Goal: Information Seeking & Learning: Check status

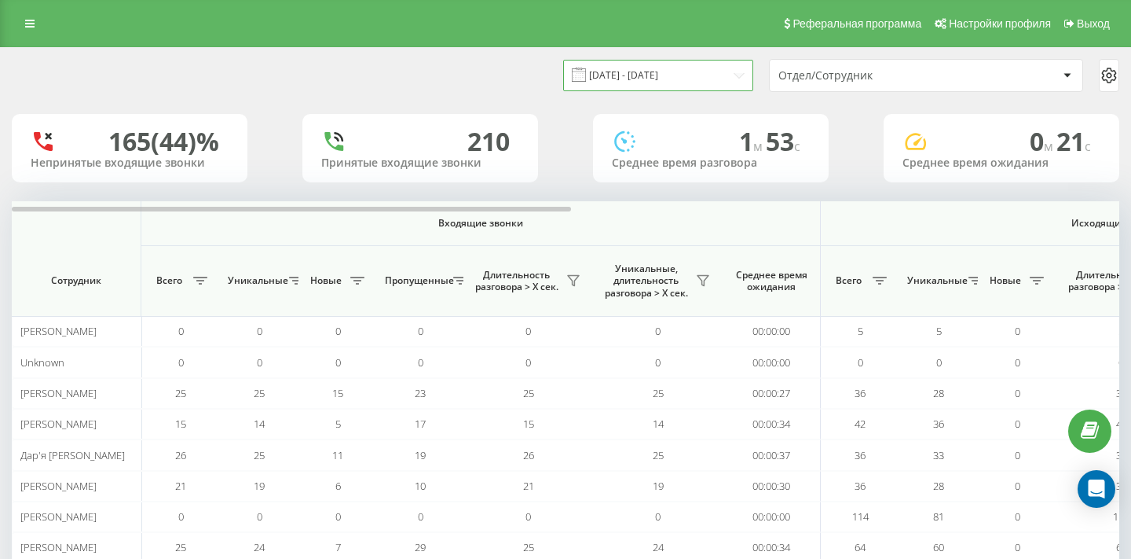
click at [731, 79] on input "19.08.2025 - 19.08.2025" at bounding box center [658, 75] width 190 height 31
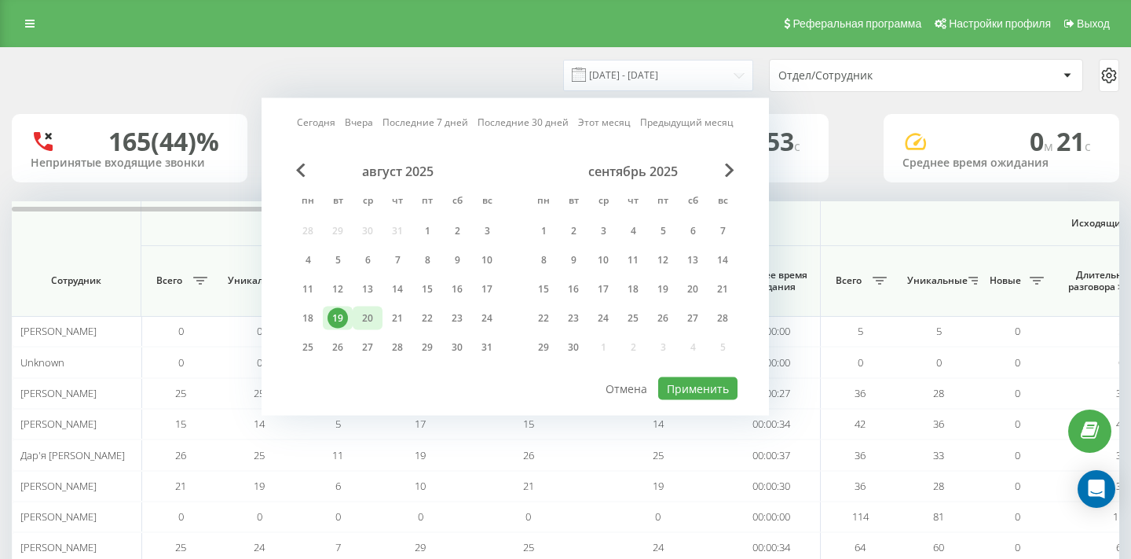
click at [376, 321] on div "20" at bounding box center [367, 318] width 20 height 20
click at [674, 377] on button "Применить" at bounding box center [697, 388] width 79 height 23
type input "20.08.2025 - 20.08.2025"
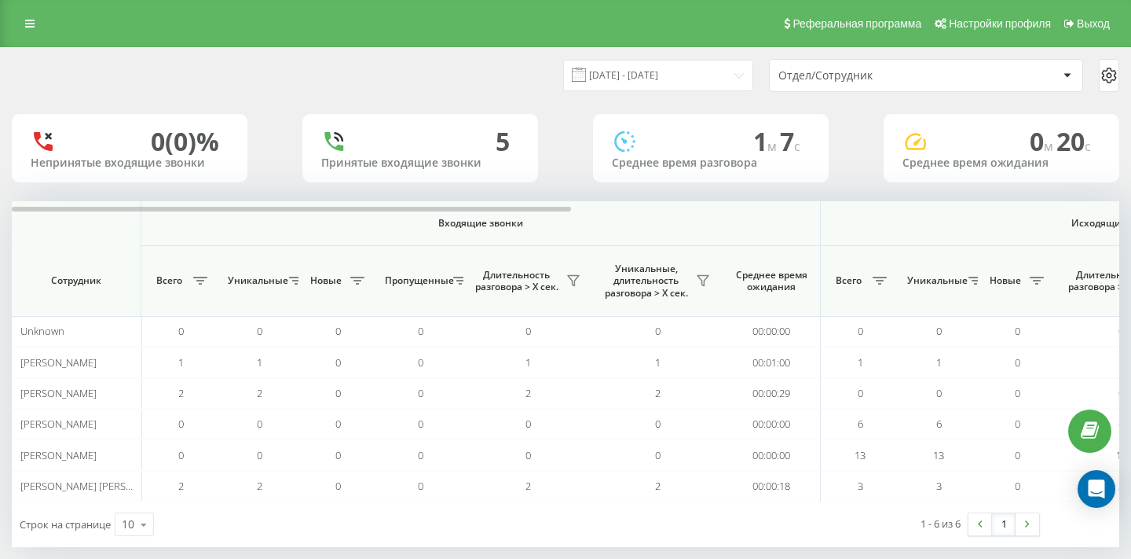
click at [27, 39] on div "Реферальная программа Настройки профиля Выход" at bounding box center [565, 23] width 1131 height 47
click at [26, 38] on div "Реферальная программа Настройки профиля Выход" at bounding box center [565, 23] width 1131 height 47
click at [29, 18] on icon at bounding box center [29, 23] width 9 height 11
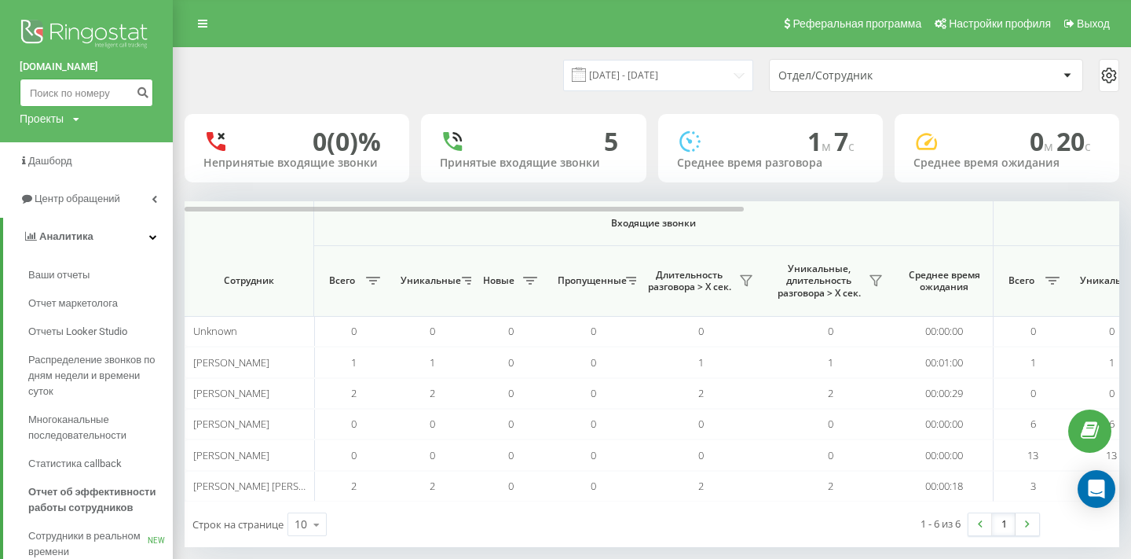
click at [60, 98] on input at bounding box center [87, 93] width 134 height 28
paste input "[PHONE_NUMBER]"
type input "[PHONE_NUMBER]"
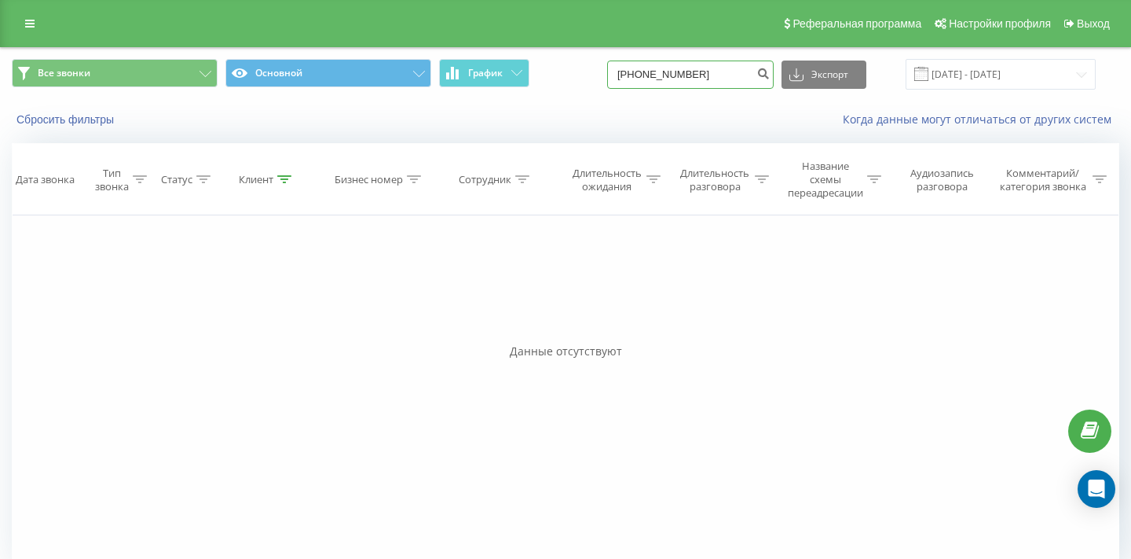
click at [732, 64] on input "+380(99)431-03-56" at bounding box center [690, 74] width 167 height 28
click at [667, 73] on input "+380(99)431-03-56" at bounding box center [690, 74] width 167 height 28
type input "0994310356"
click at [770, 72] on icon "submit" at bounding box center [763, 71] width 13 height 9
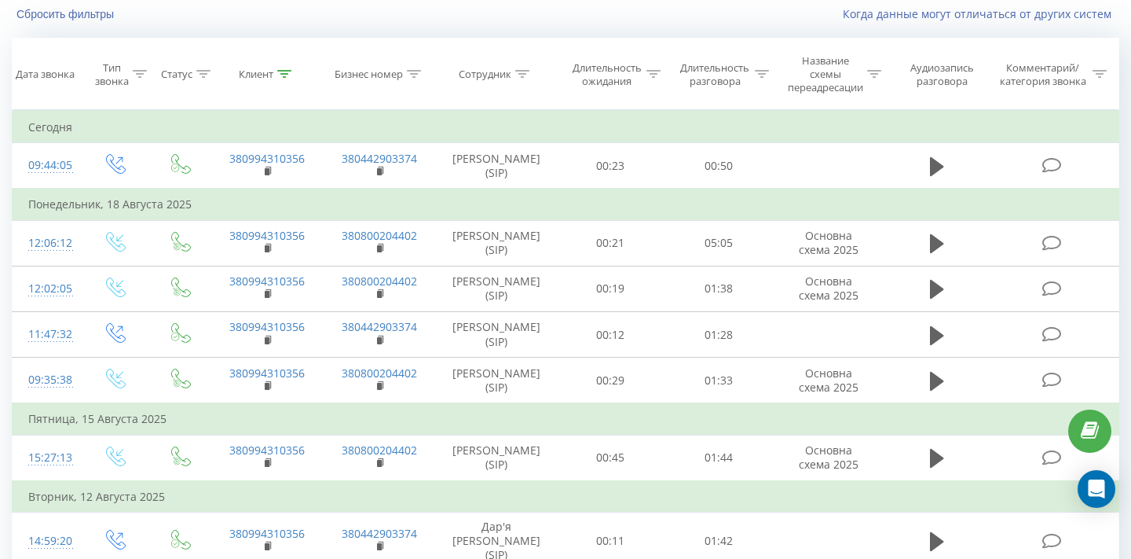
scroll to position [104, 0]
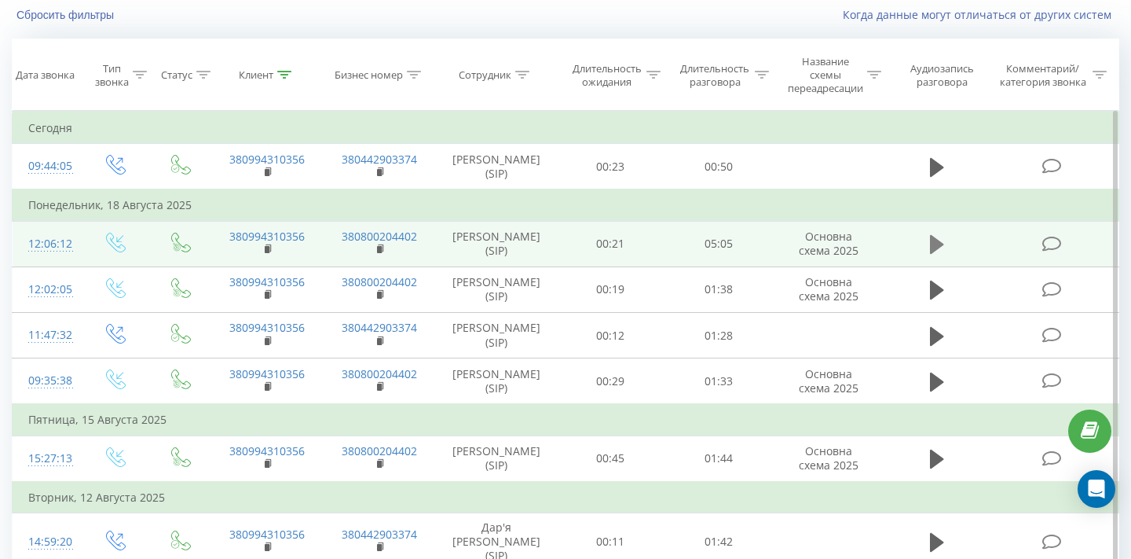
click at [940, 241] on icon at bounding box center [937, 244] width 14 height 22
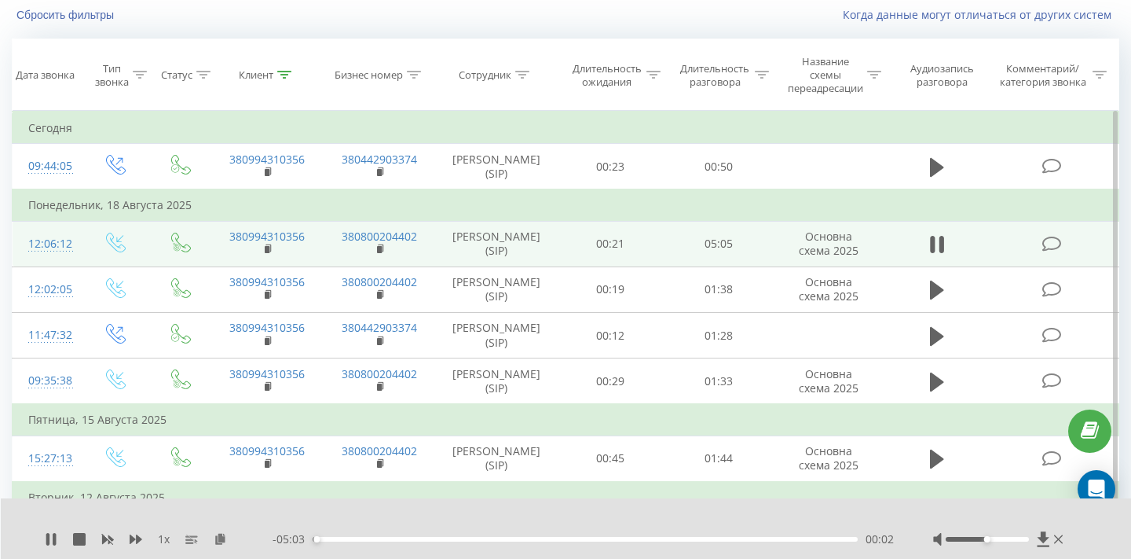
click at [426, 540] on div "00:02" at bounding box center [585, 539] width 545 height 5
click at [705, 540] on div "03:39" at bounding box center [585, 539] width 545 height 5
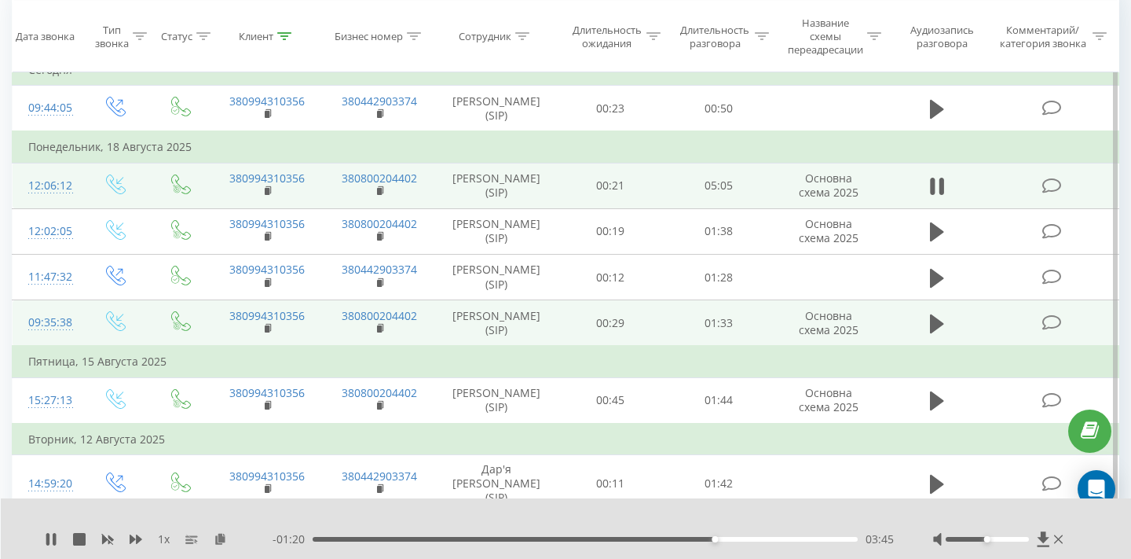
scroll to position [144, 0]
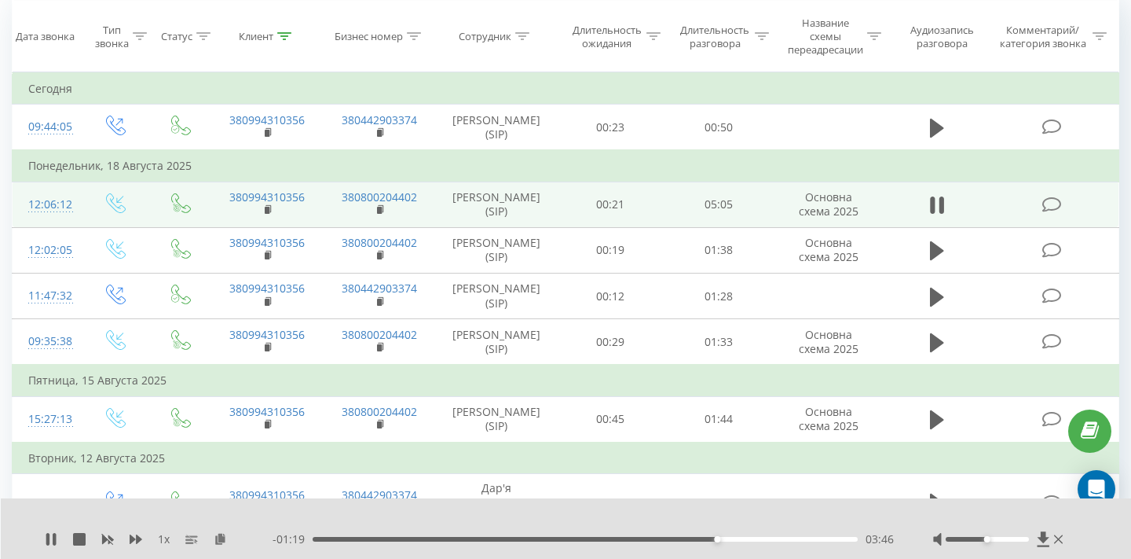
click at [797, 528] on div "1 x - 01:19 03:46 03:46" at bounding box center [566, 528] width 1131 height 60
click at [798, 529] on div "1 x - 01:18 03:47 03:47" at bounding box center [566, 528] width 1131 height 60
click at [798, 534] on div "- 01:18 03:47 03:47" at bounding box center [583, 539] width 621 height 16
click at [798, 534] on div "- 01:17 03:47 03:47" at bounding box center [583, 539] width 621 height 16
click at [810, 539] on div "03:48" at bounding box center [585, 539] width 545 height 5
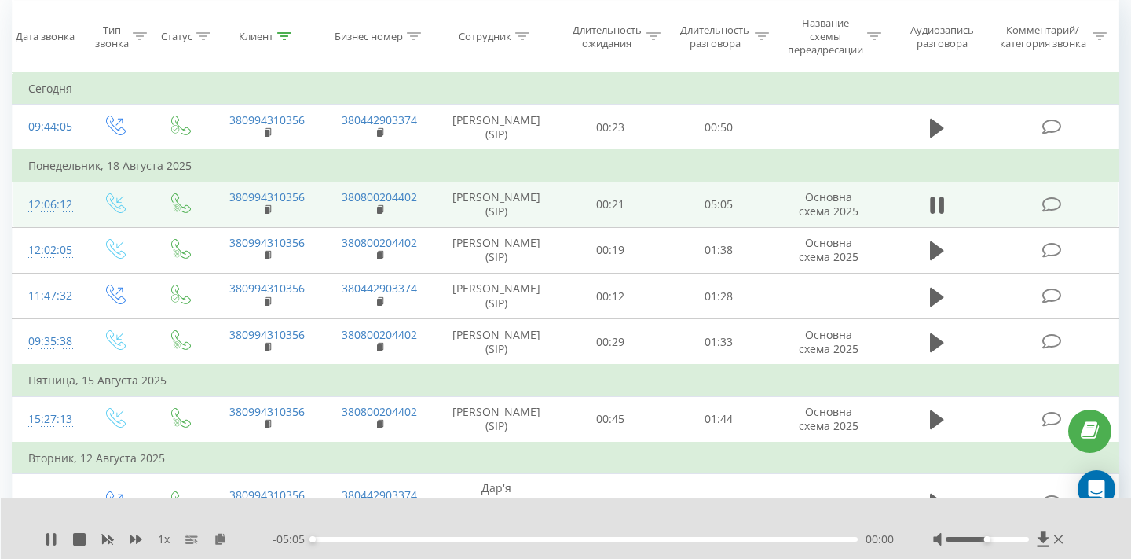
click at [848, 539] on div "00:00" at bounding box center [585, 539] width 545 height 5
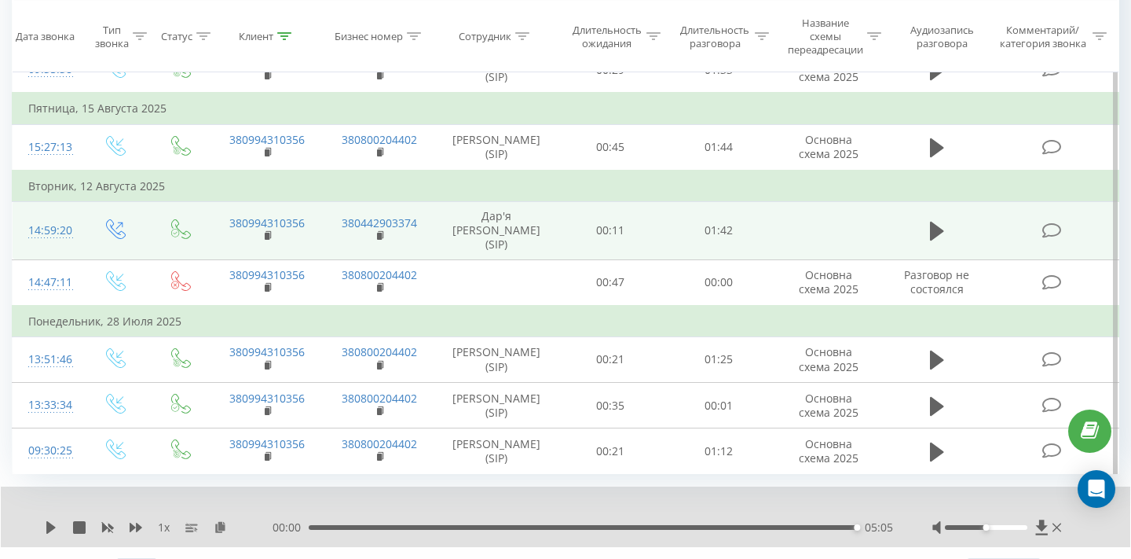
scroll to position [450, 0]
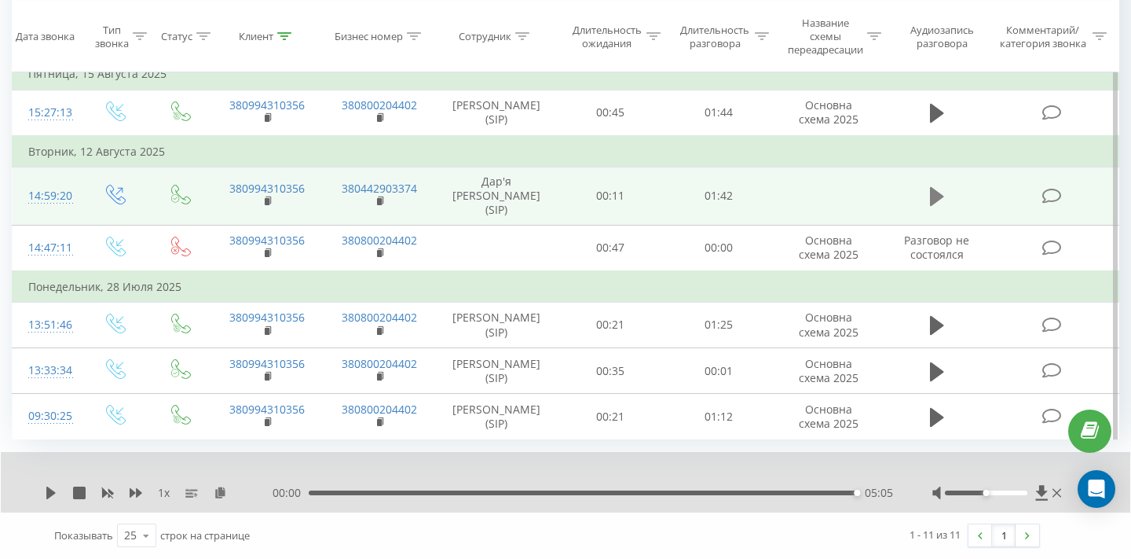
click at [940, 206] on icon at bounding box center [937, 196] width 14 height 19
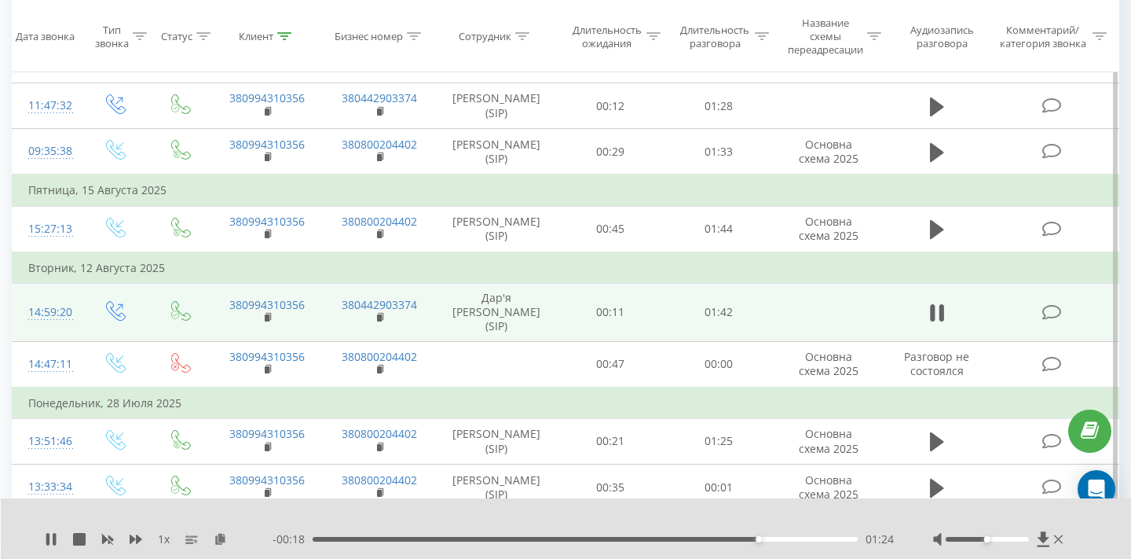
scroll to position [332, 0]
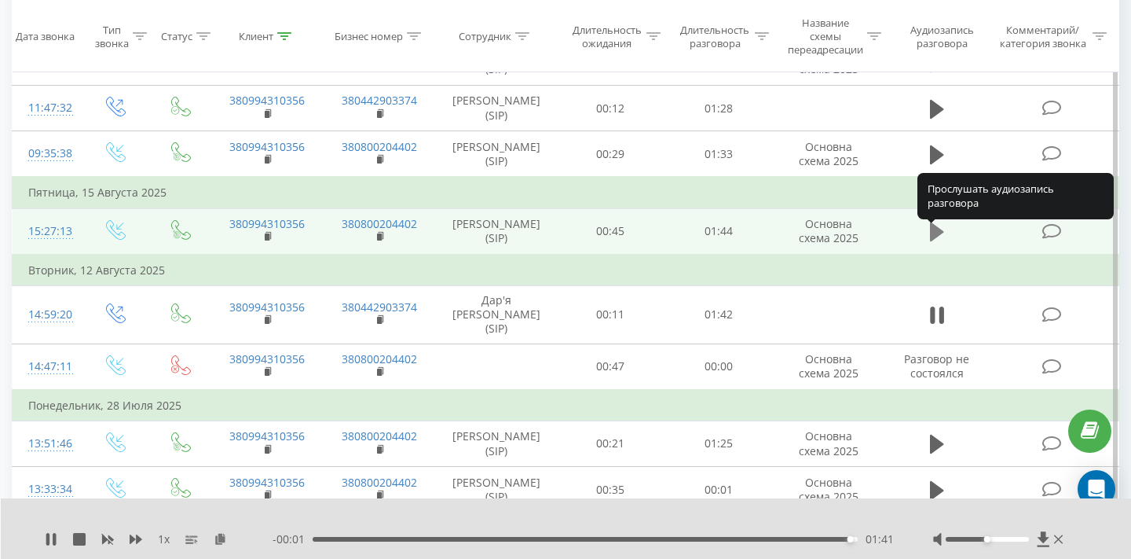
click at [941, 243] on icon at bounding box center [937, 232] width 14 height 22
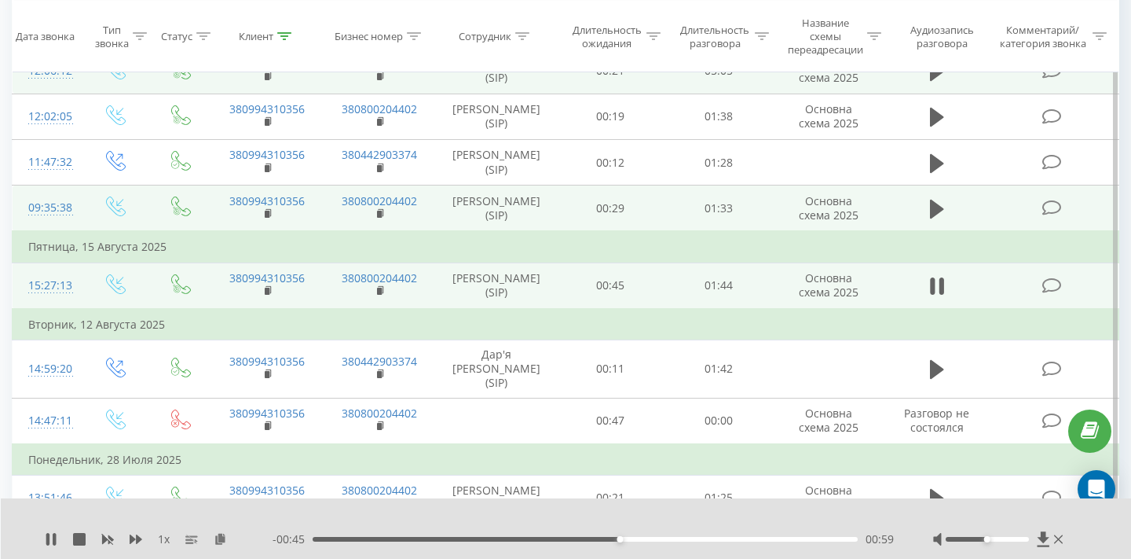
scroll to position [274, 0]
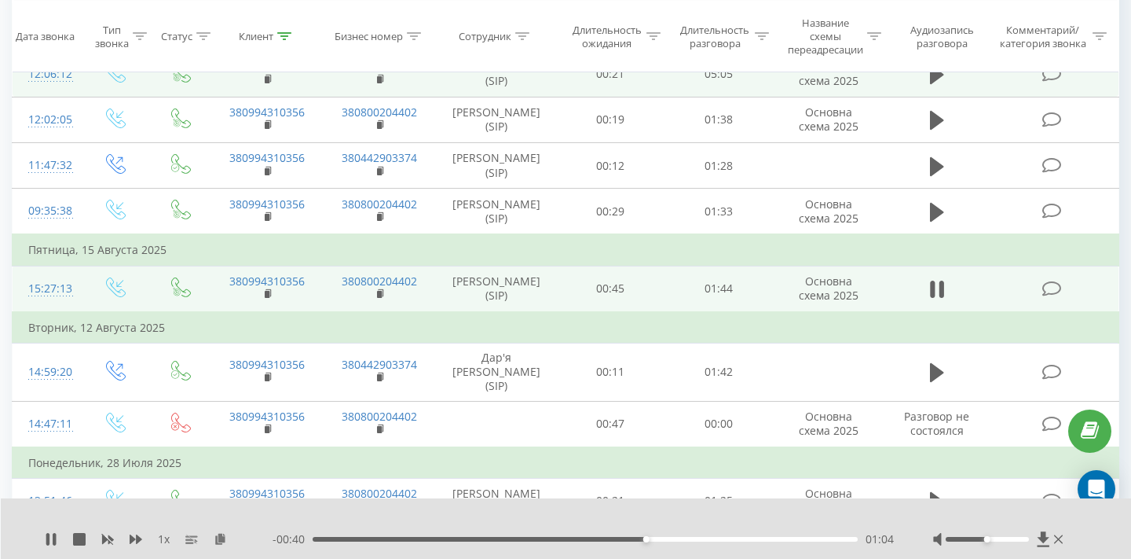
click at [658, 538] on div "01:04" at bounding box center [585, 539] width 545 height 5
click at [674, 539] on div "01:06" at bounding box center [585, 539] width 545 height 5
click at [707, 538] on div "01:10" at bounding box center [585, 539] width 545 height 5
click at [771, 538] on div "01:28" at bounding box center [585, 539] width 545 height 5
click at [766, 538] on div "01:27" at bounding box center [585, 539] width 545 height 5
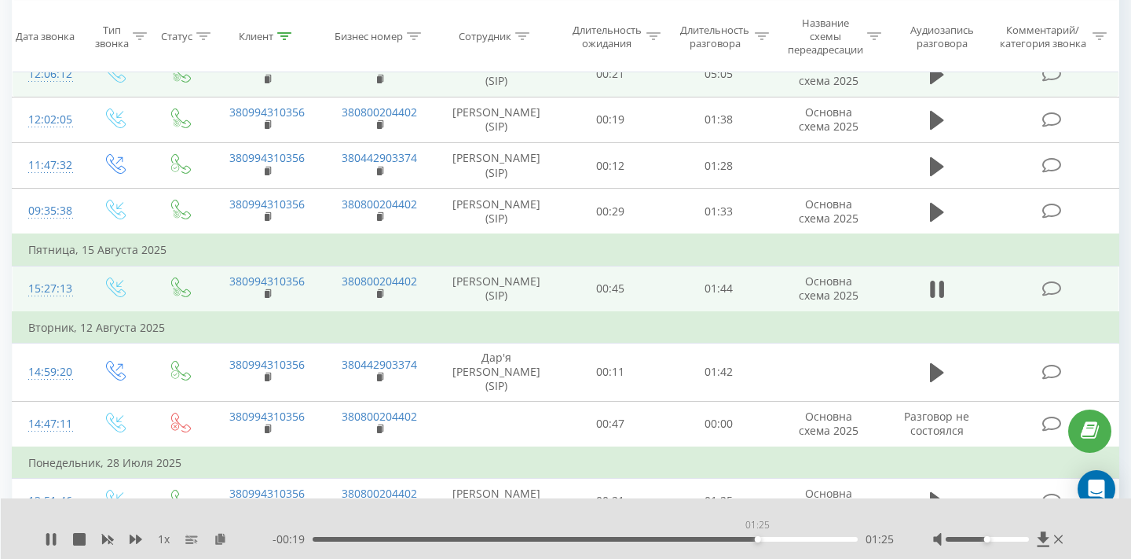
click at [757, 538] on div "01:25" at bounding box center [585, 539] width 545 height 5
click at [762, 539] on div "01:30" at bounding box center [585, 539] width 545 height 5
click at [742, 540] on div "01:22" at bounding box center [585, 539] width 545 height 5
click at [720, 540] on div "01:18" at bounding box center [585, 539] width 545 height 5
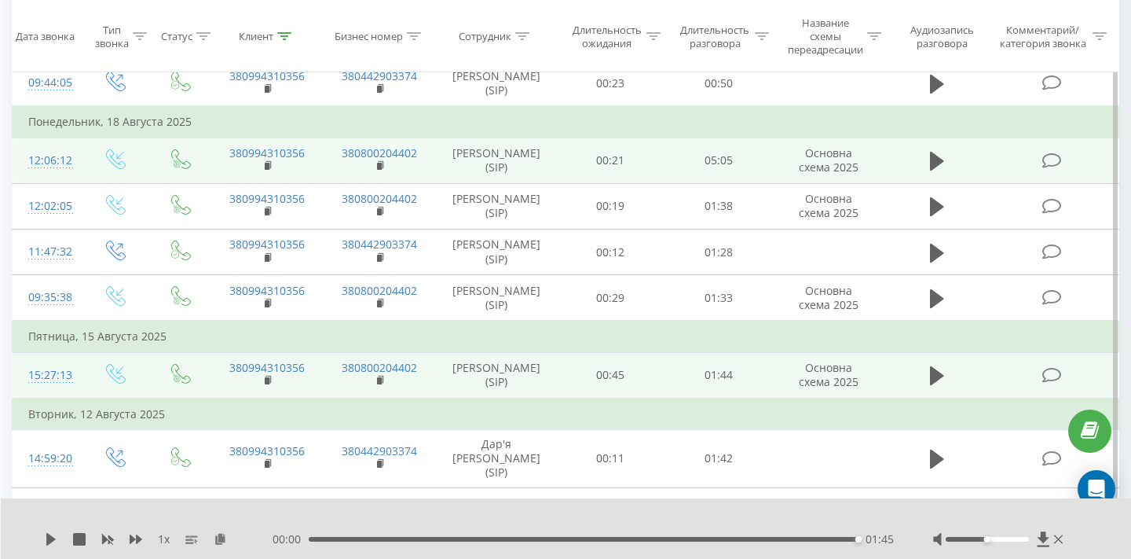
scroll to position [178, 0]
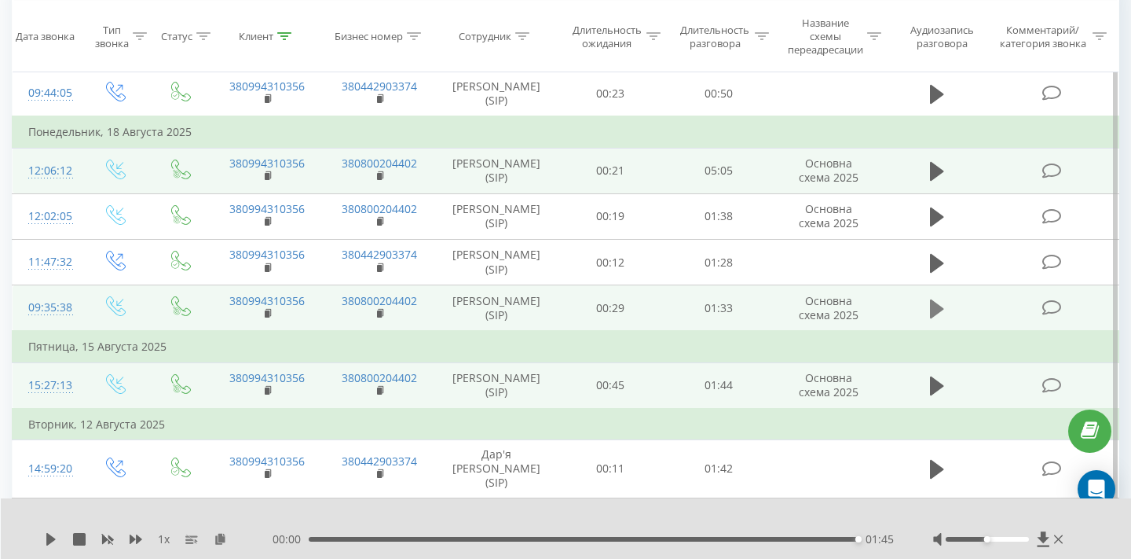
click at [934, 309] on icon at bounding box center [937, 308] width 14 height 19
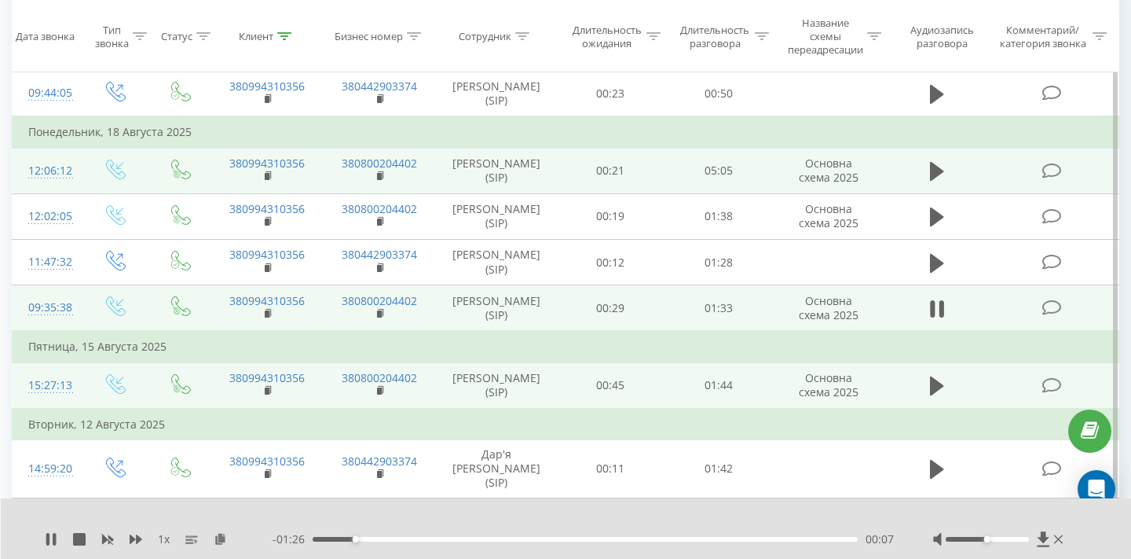
click at [387, 537] on div "00:07" at bounding box center [585, 539] width 545 height 5
click at [436, 540] on div "00:21" at bounding box center [585, 539] width 545 height 5
drag, startPoint x: 474, startPoint y: 540, endPoint x: 518, endPoint y: 540, distance: 44.8
click at [474, 540] on div "00:22" at bounding box center [585, 539] width 545 height 5
click at [563, 537] on div "00:31" at bounding box center [585, 539] width 545 height 5
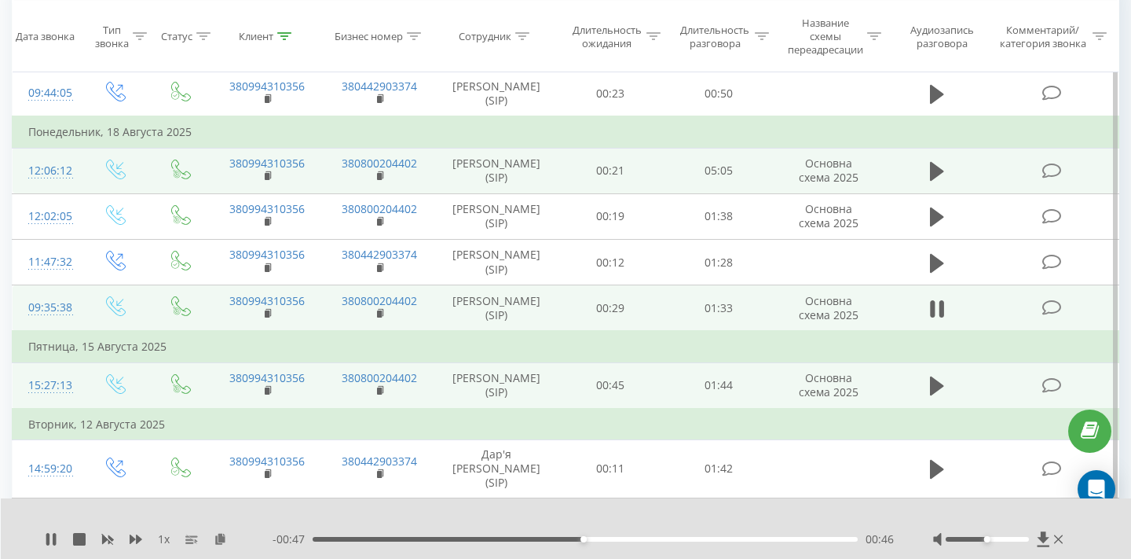
click at [617, 539] on div "00:46" at bounding box center [585, 539] width 545 height 5
click at [651, 541] on div "- 00:40 00:53 00:53" at bounding box center [583, 539] width 621 height 16
click at [658, 540] on div "00:54" at bounding box center [585, 539] width 545 height 5
click at [702, 540] on div "00:59" at bounding box center [585, 539] width 545 height 5
click at [792, 540] on div "01:07" at bounding box center [585, 539] width 545 height 5
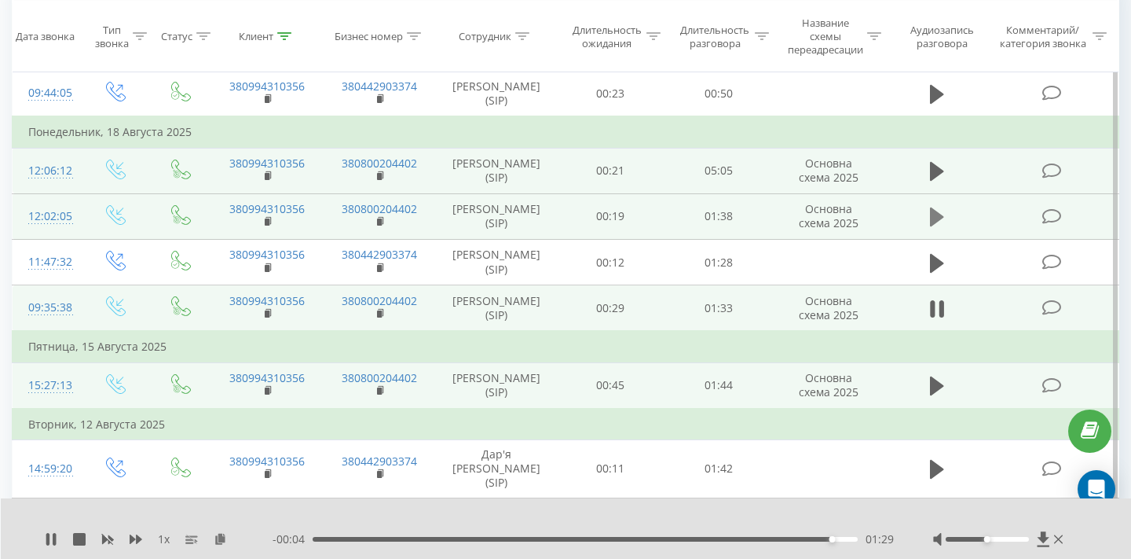
click at [937, 216] on icon at bounding box center [937, 216] width 14 height 19
click at [935, 167] on icon at bounding box center [937, 171] width 14 height 19
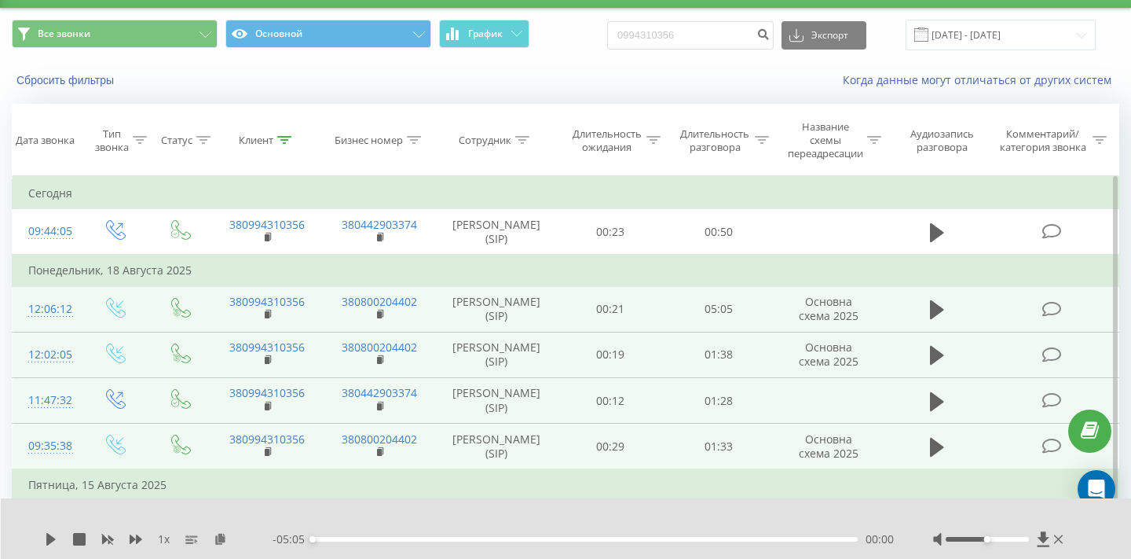
scroll to position [16, 0]
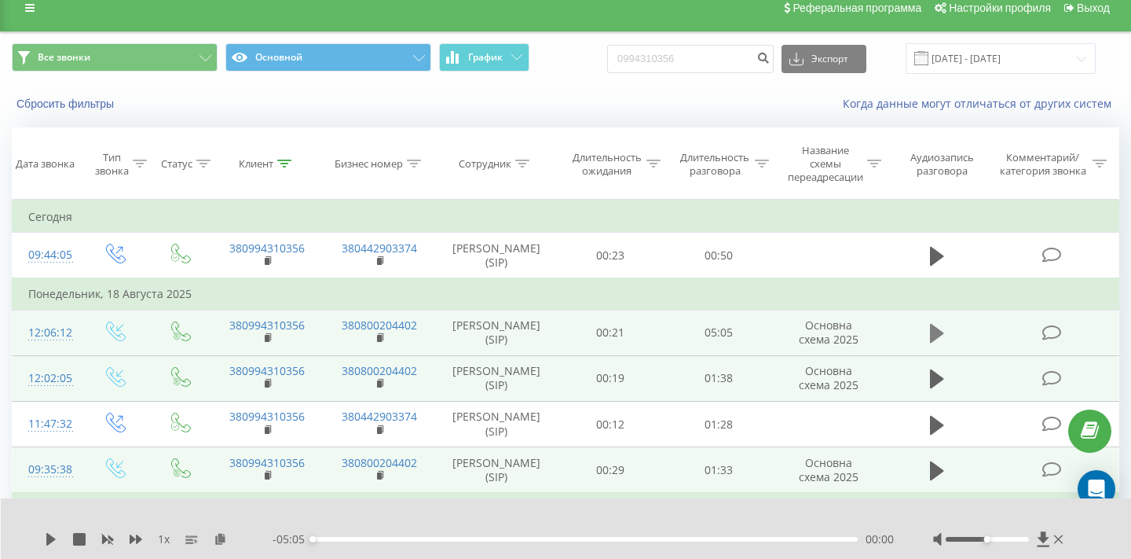
click at [941, 334] on icon at bounding box center [937, 333] width 14 height 19
click at [325, 540] on div "00:02" at bounding box center [585, 539] width 545 height 5
click at [346, 540] on div "00:10" at bounding box center [585, 539] width 545 height 5
click at [359, 540] on div "00:20" at bounding box center [585, 539] width 545 height 5
click at [376, 540] on div "00:35" at bounding box center [585, 539] width 545 height 5
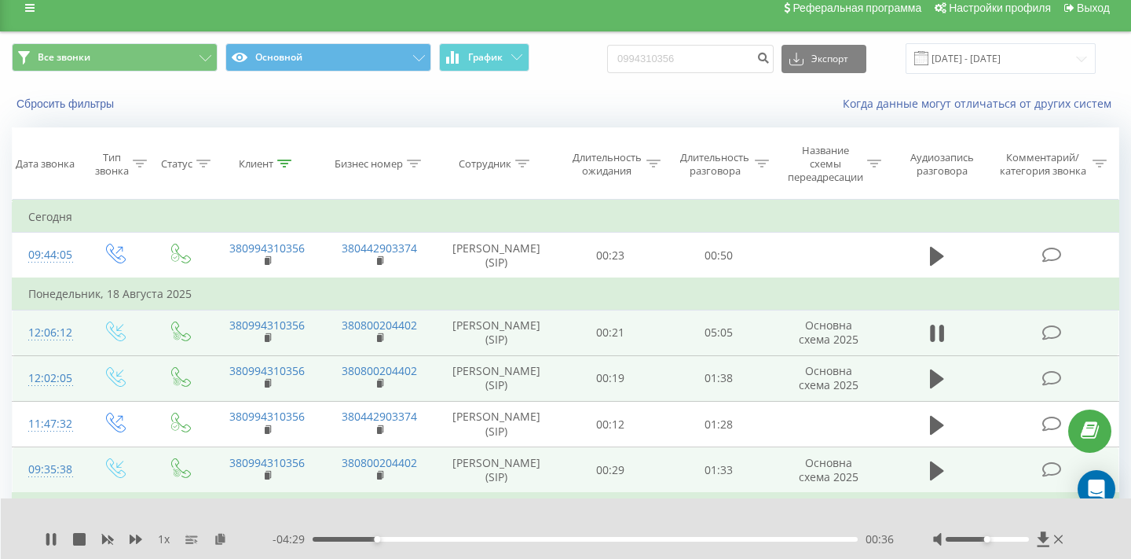
click at [420, 540] on div "00:36" at bounding box center [585, 539] width 545 height 5
click at [489, 540] on div "01:00" at bounding box center [585, 539] width 545 height 5
click at [592, 534] on div "- 03:26 01:39 01:39" at bounding box center [583, 539] width 621 height 16
click at [693, 538] on div "03:33" at bounding box center [585, 539] width 545 height 5
click at [751, 539] on div "03:52" at bounding box center [585, 539] width 545 height 5
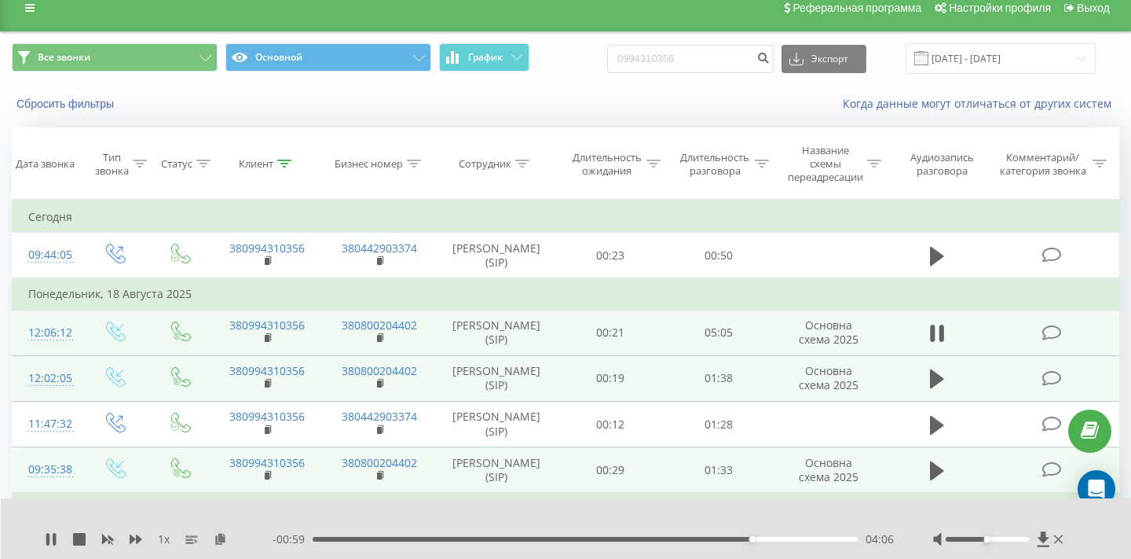
click at [784, 539] on div "04:06" at bounding box center [585, 539] width 545 height 5
click at [796, 539] on div "04:30" at bounding box center [585, 539] width 545 height 5
click at [823, 540] on div "04:33" at bounding box center [585, 539] width 545 height 5
click at [79, 544] on icon at bounding box center [79, 539] width 13 height 13
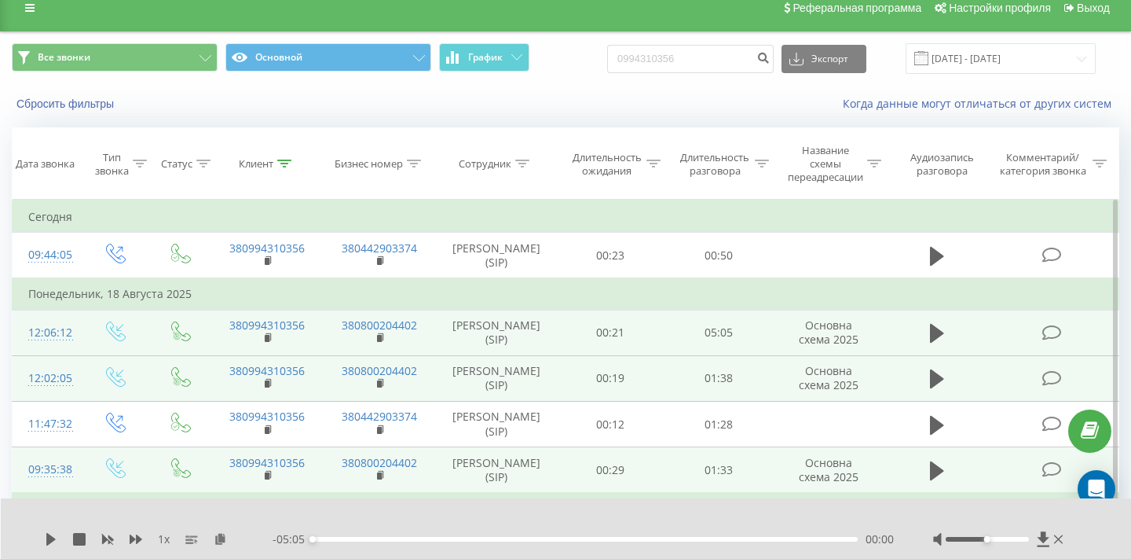
click at [308, 288] on td "Понедельник, 18 Августа 2025" at bounding box center [566, 293] width 1107 height 31
click at [24, 14] on link at bounding box center [30, 8] width 28 height 22
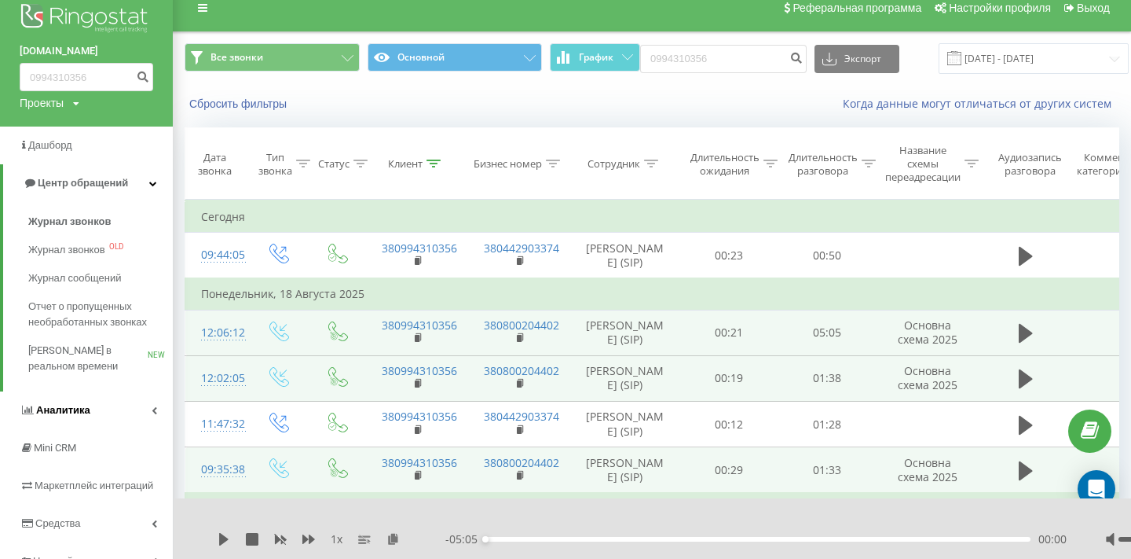
click at [102, 414] on link "Аналитика" at bounding box center [86, 410] width 173 height 38
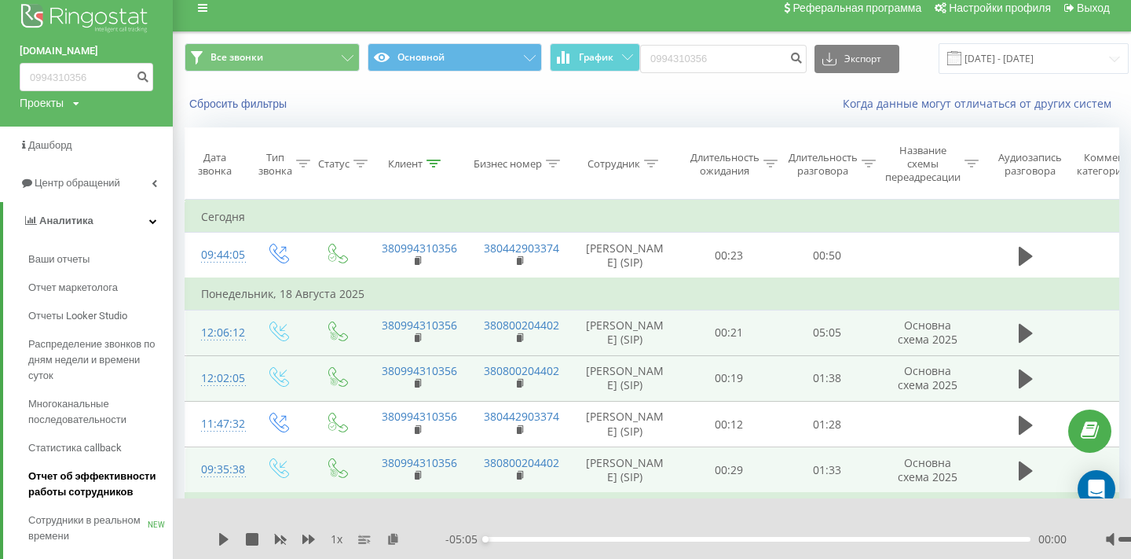
click at [115, 492] on span "Отчет об эффективности работы сотрудников" at bounding box center [96, 483] width 137 height 31
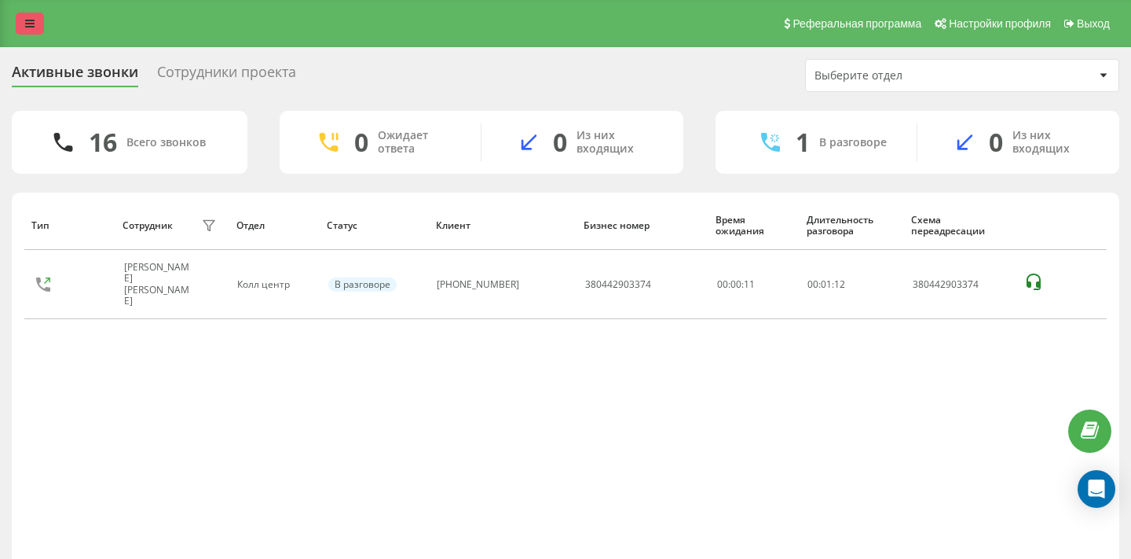
click at [34, 29] on link at bounding box center [30, 24] width 28 height 22
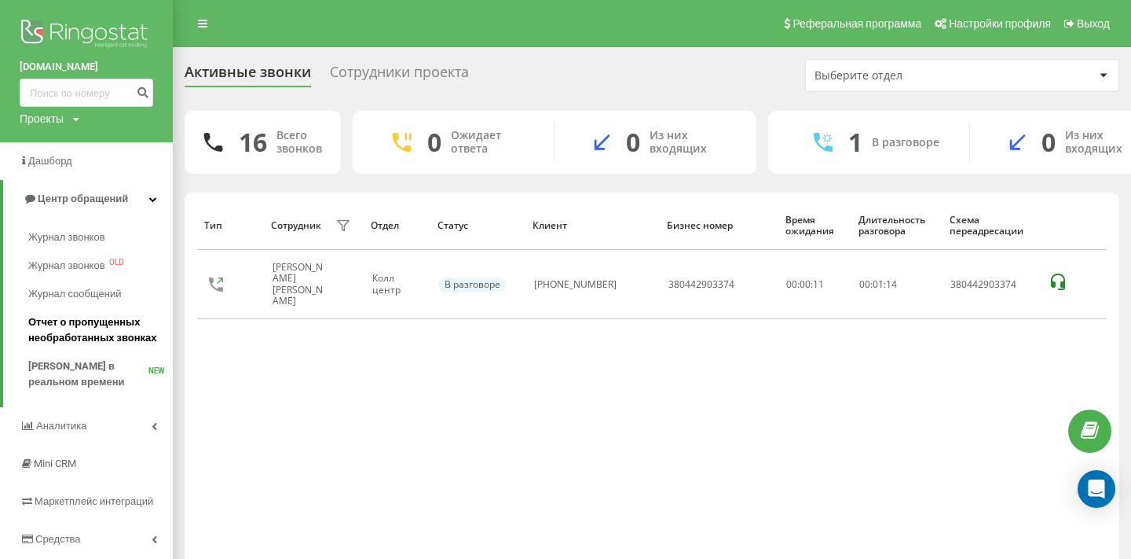
click at [85, 335] on span "Отчет о пропущенных необработанных звонках" at bounding box center [96, 329] width 137 height 31
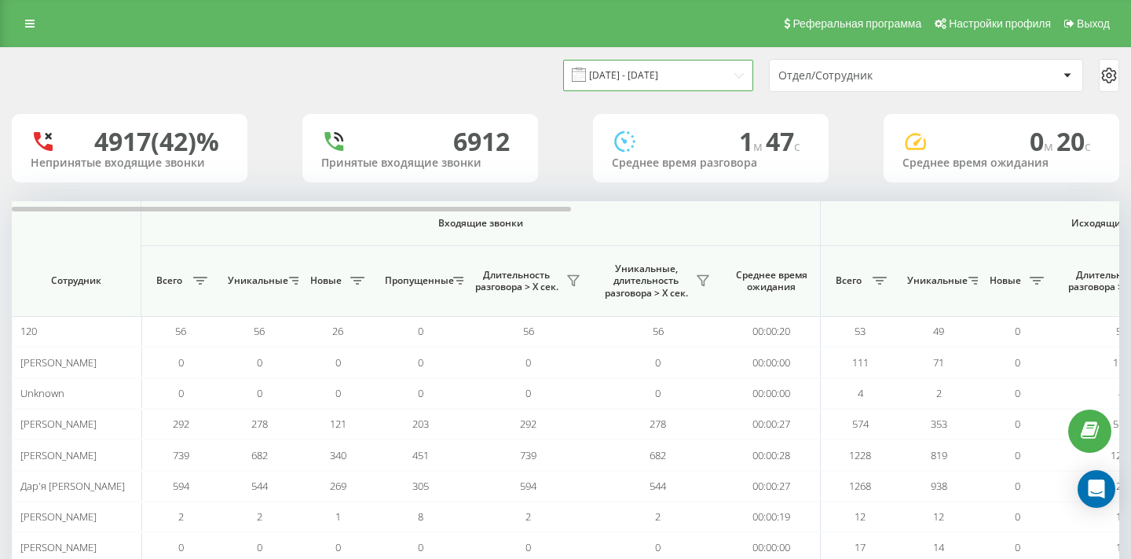
click at [679, 70] on input "20.07.2025 - 20.08.2025" at bounding box center [658, 75] width 190 height 31
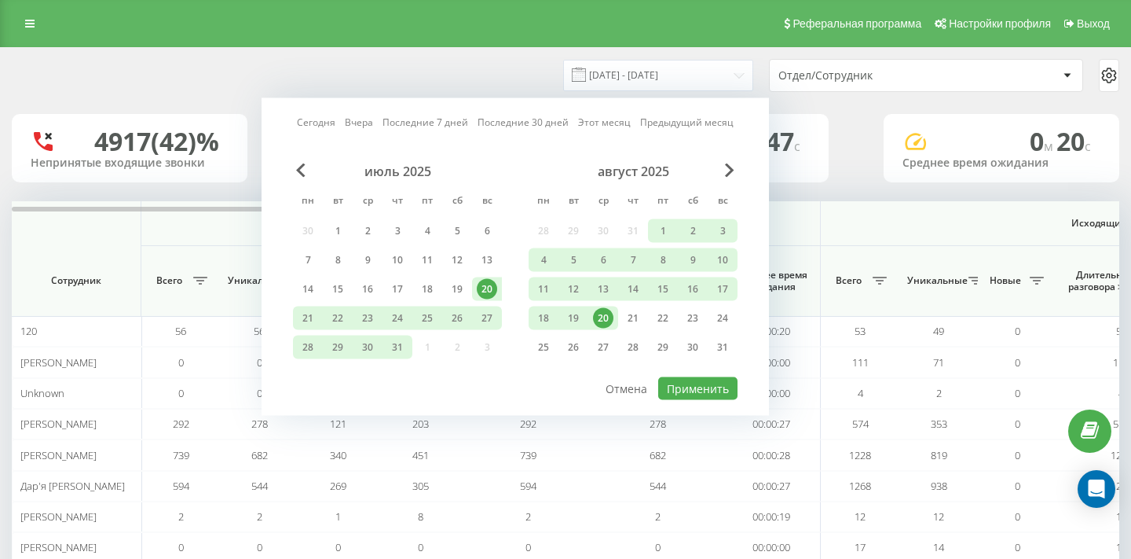
click at [605, 317] on div "20" at bounding box center [603, 318] width 20 height 20
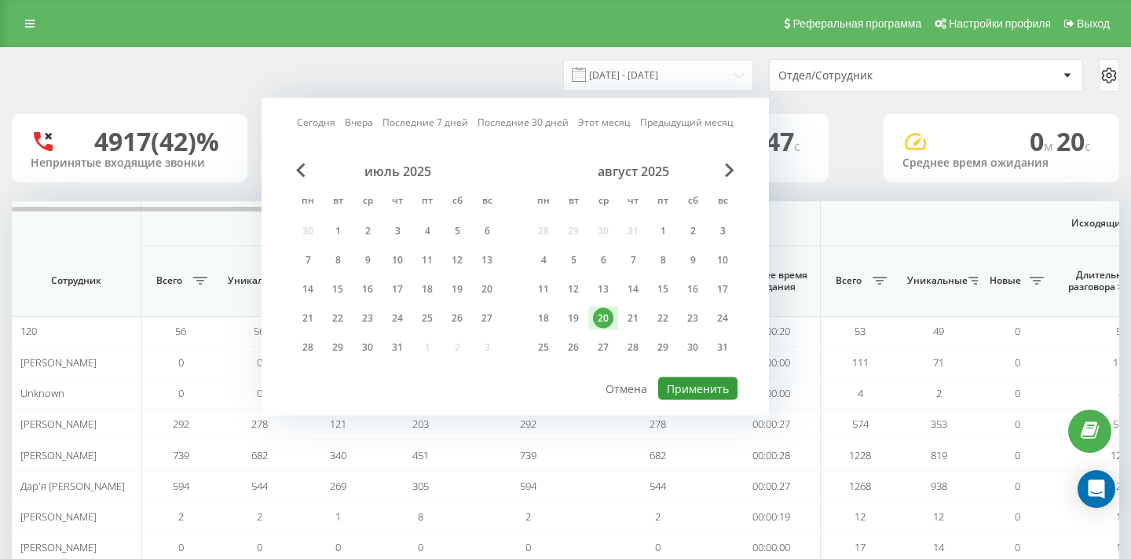
click at [669, 377] on button "Применить" at bounding box center [697, 388] width 79 height 23
type input "[DATE] - [DATE]"
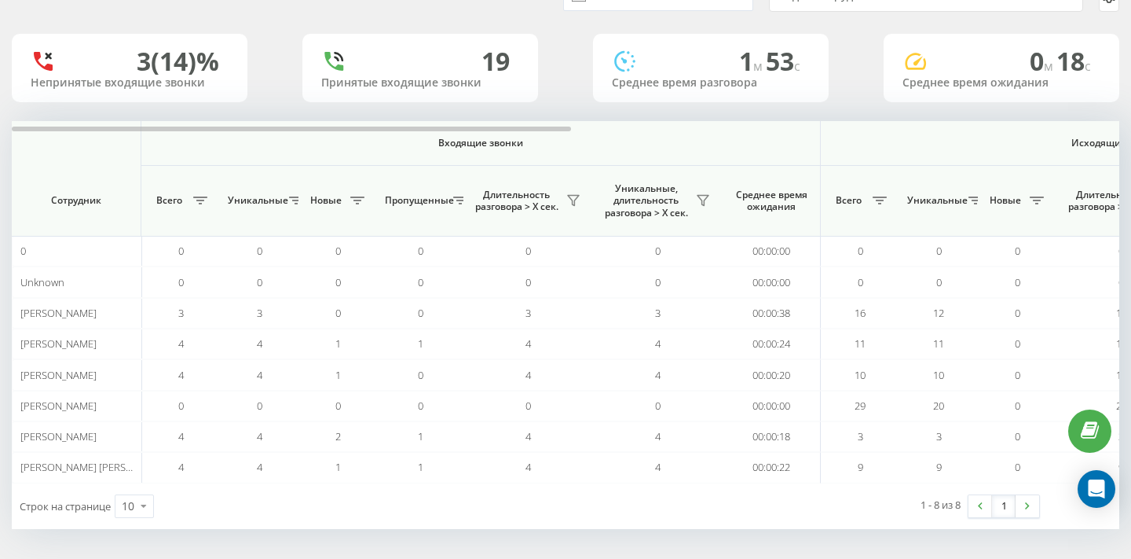
scroll to position [82, 0]
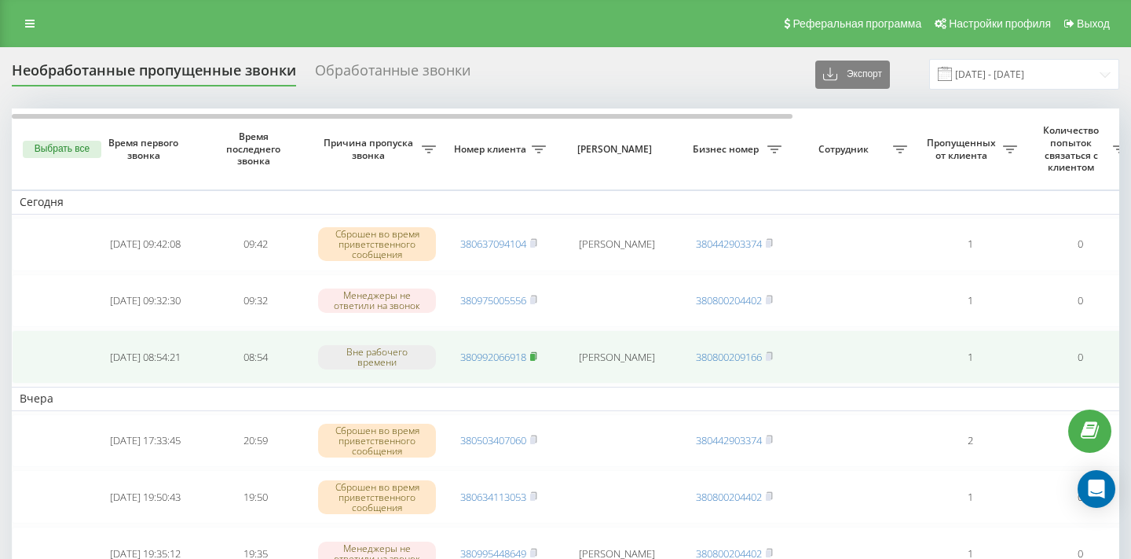
click at [535, 354] on rect at bounding box center [532, 357] width 5 height 7
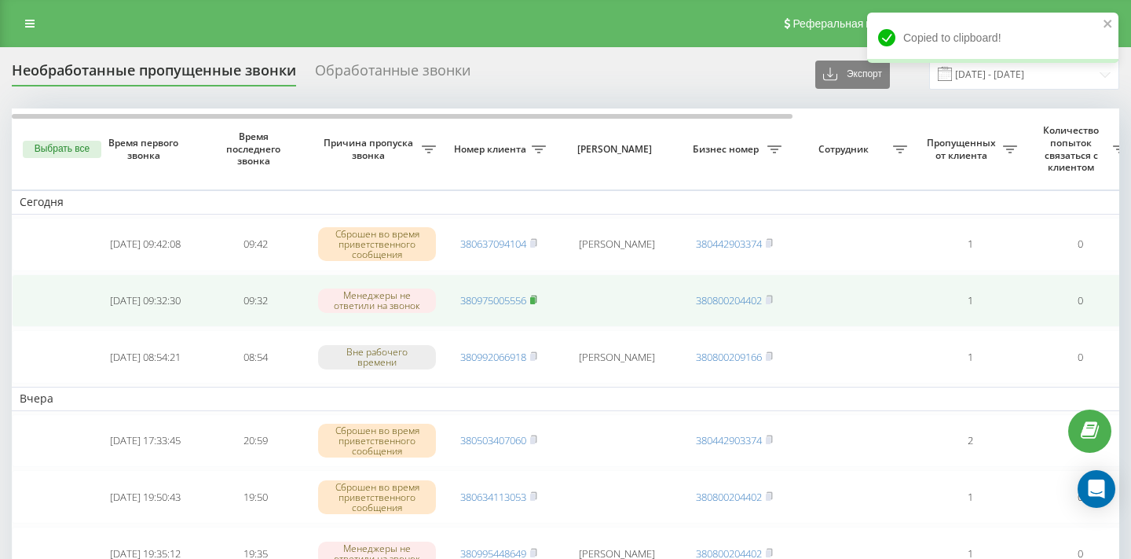
click at [536, 296] on icon at bounding box center [533, 299] width 7 height 9
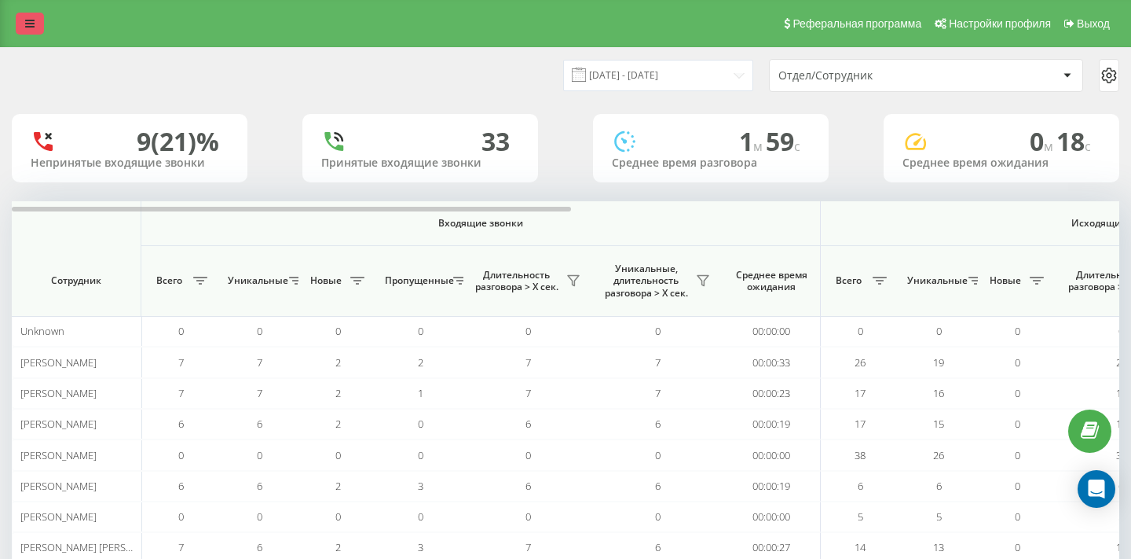
click at [36, 27] on link at bounding box center [30, 24] width 28 height 22
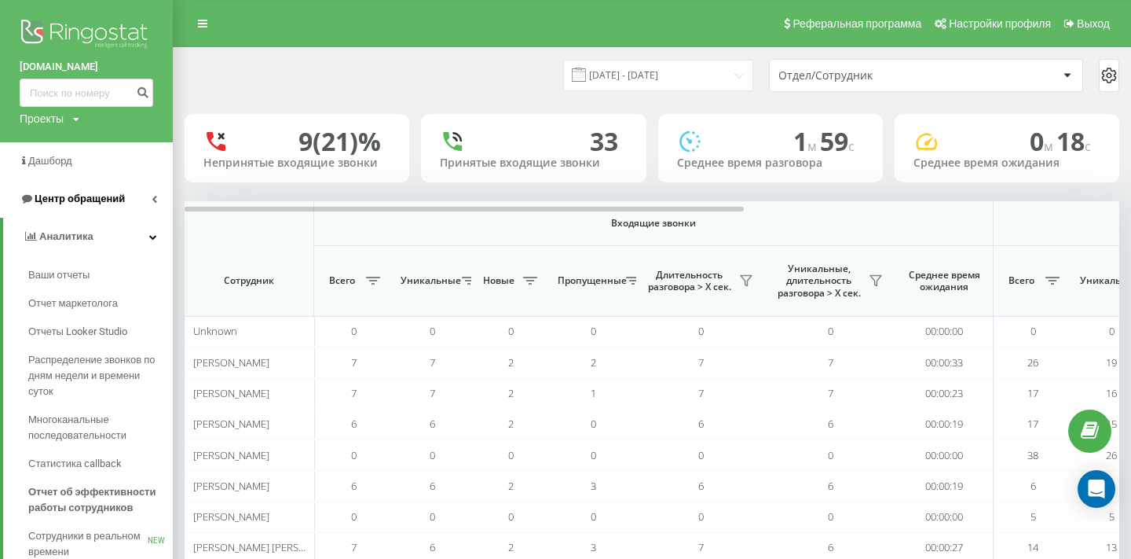
click at [140, 204] on link "Центр обращений" at bounding box center [86, 199] width 173 height 38
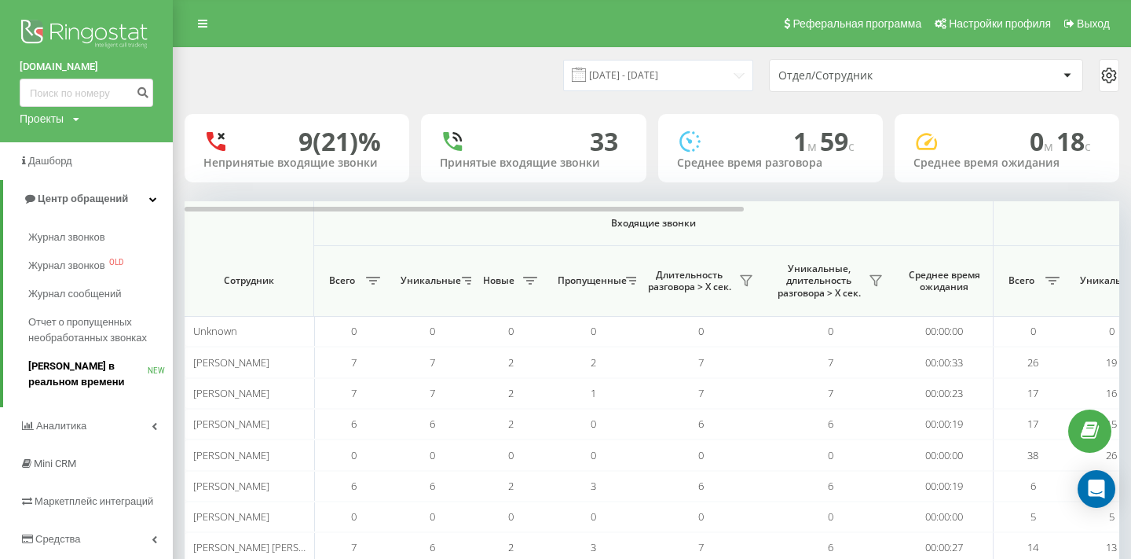
click at [93, 368] on span "[PERSON_NAME] в реальном времени" at bounding box center [87, 373] width 119 height 31
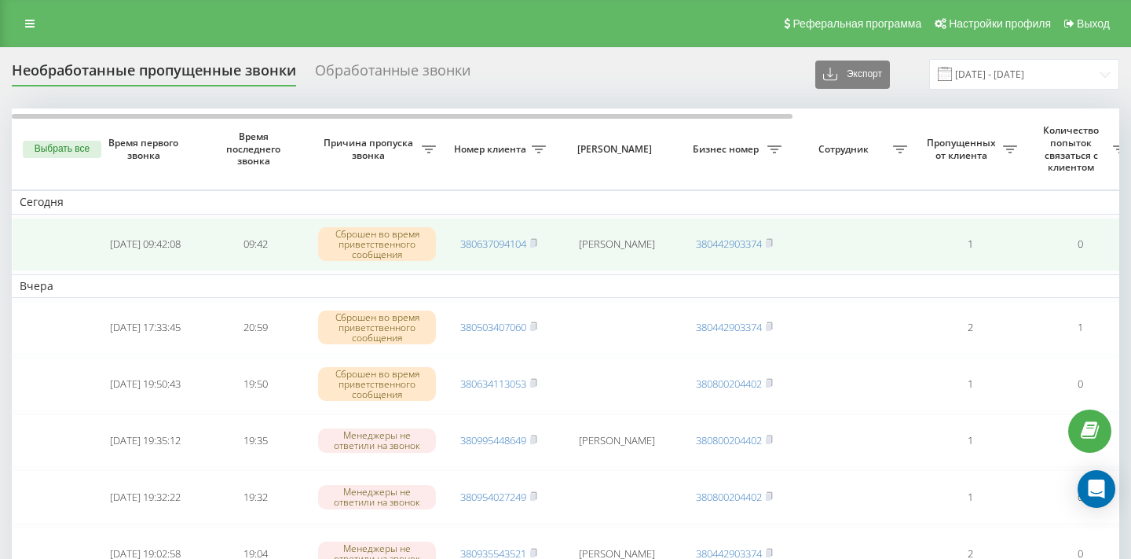
click at [539, 240] on td "380637094104" at bounding box center [499, 244] width 110 height 53
click at [537, 240] on icon at bounding box center [533, 242] width 5 height 7
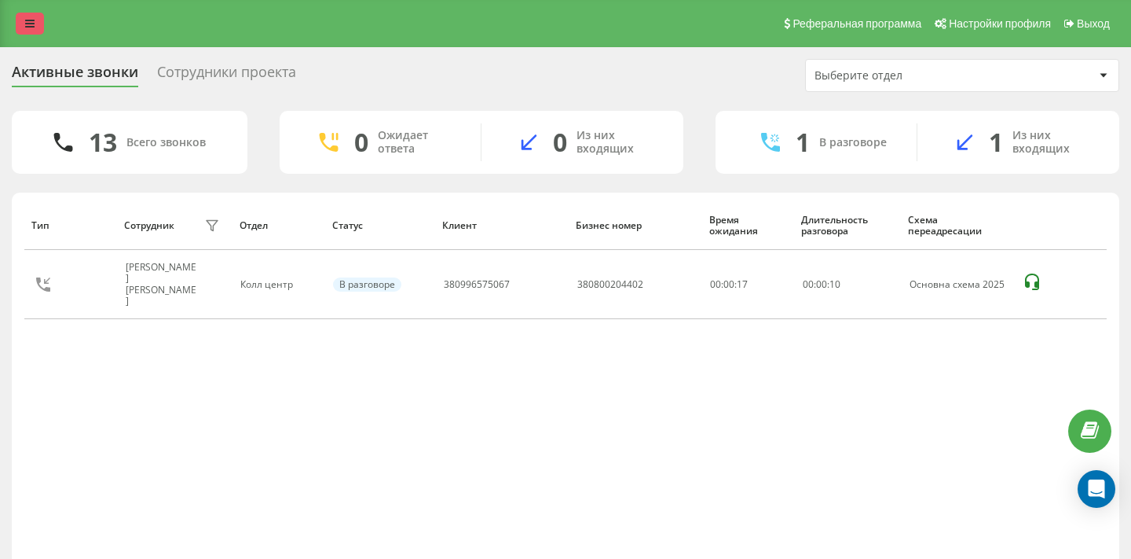
click at [33, 31] on link at bounding box center [30, 24] width 28 height 22
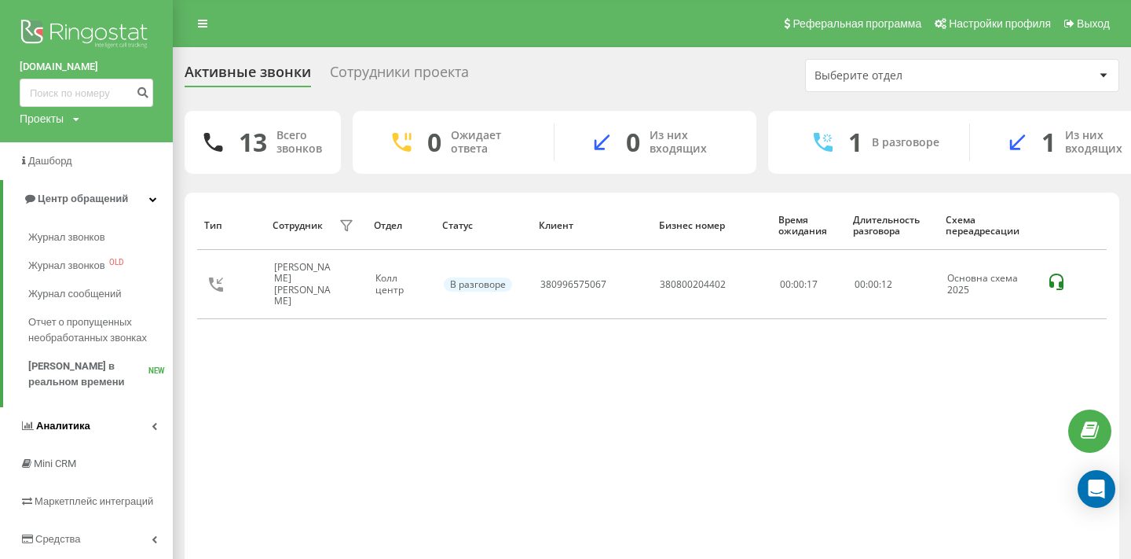
click at [106, 420] on link "Аналитика" at bounding box center [86, 426] width 173 height 38
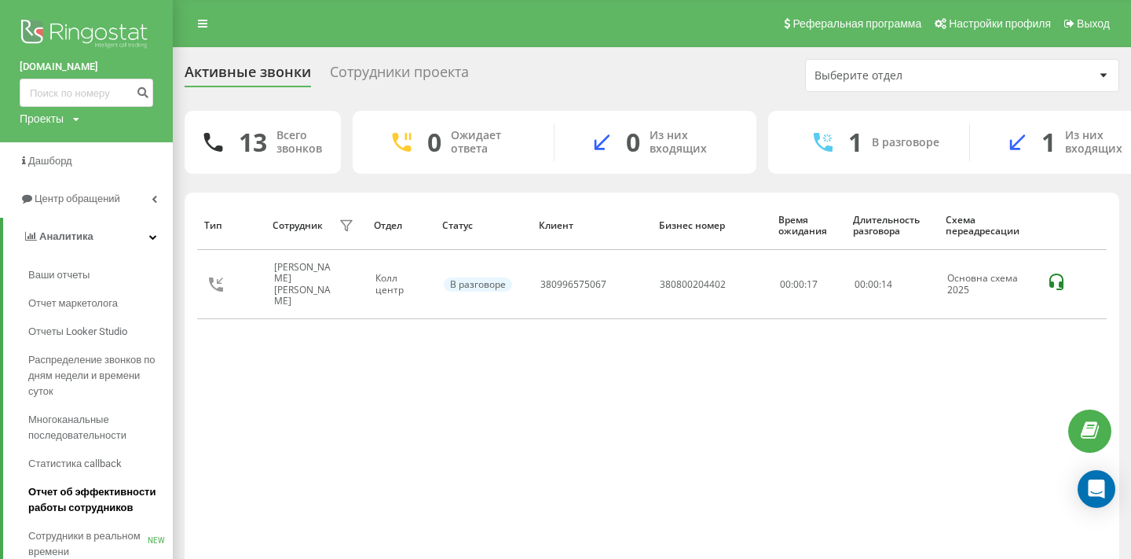
click at [104, 504] on span "Отчет об эффективности работы сотрудников" at bounding box center [96, 499] width 137 height 31
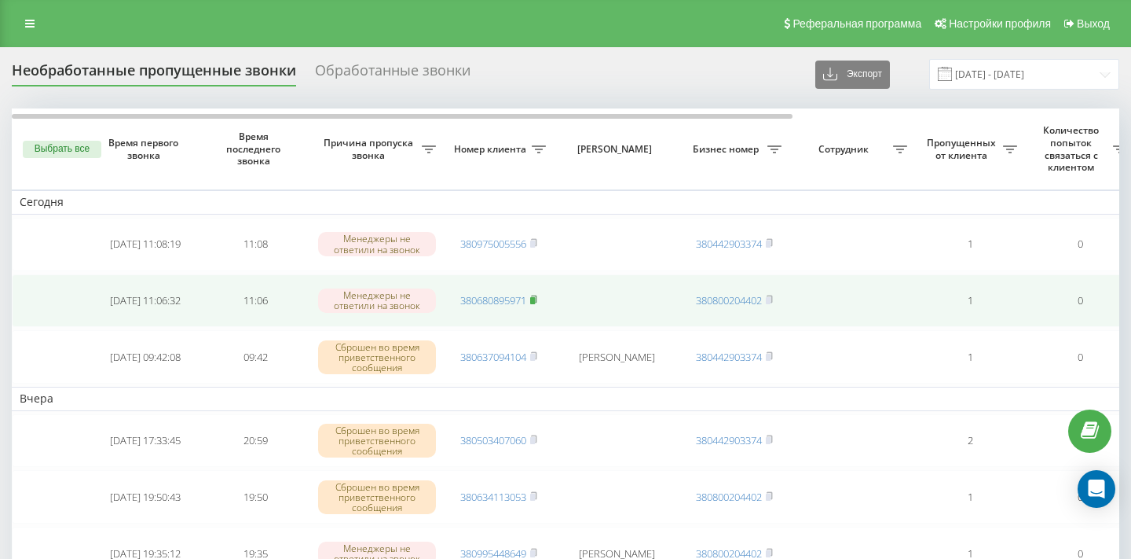
click at [537, 299] on icon at bounding box center [533, 298] width 5 height 7
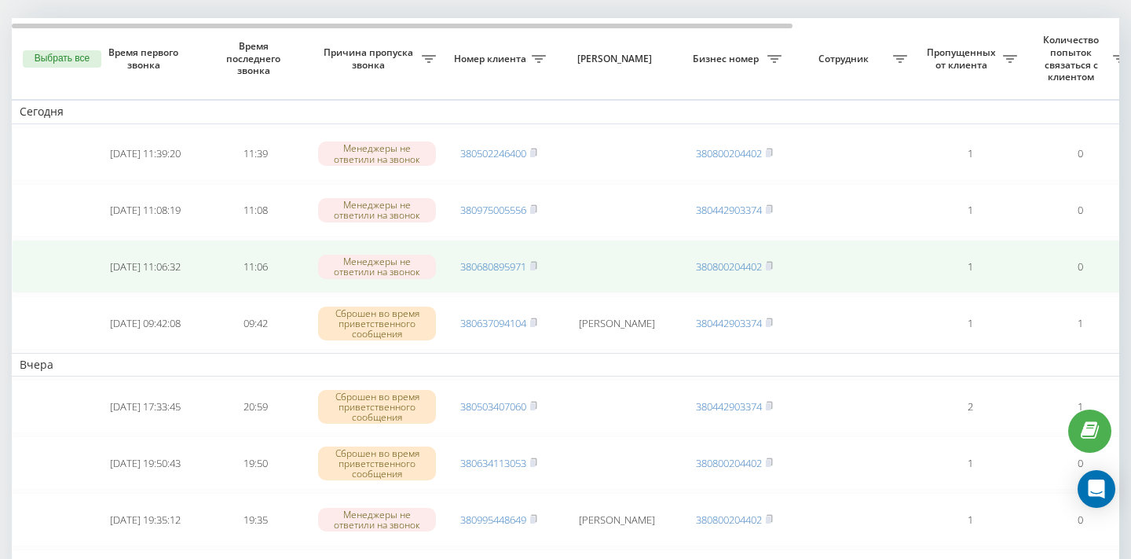
scroll to position [89, 0]
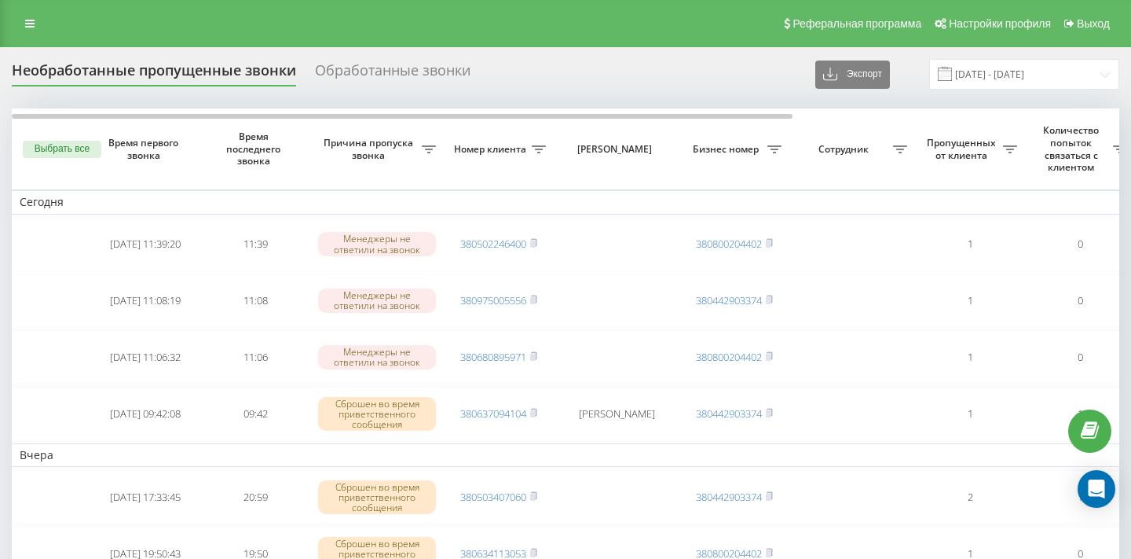
scroll to position [40, 0]
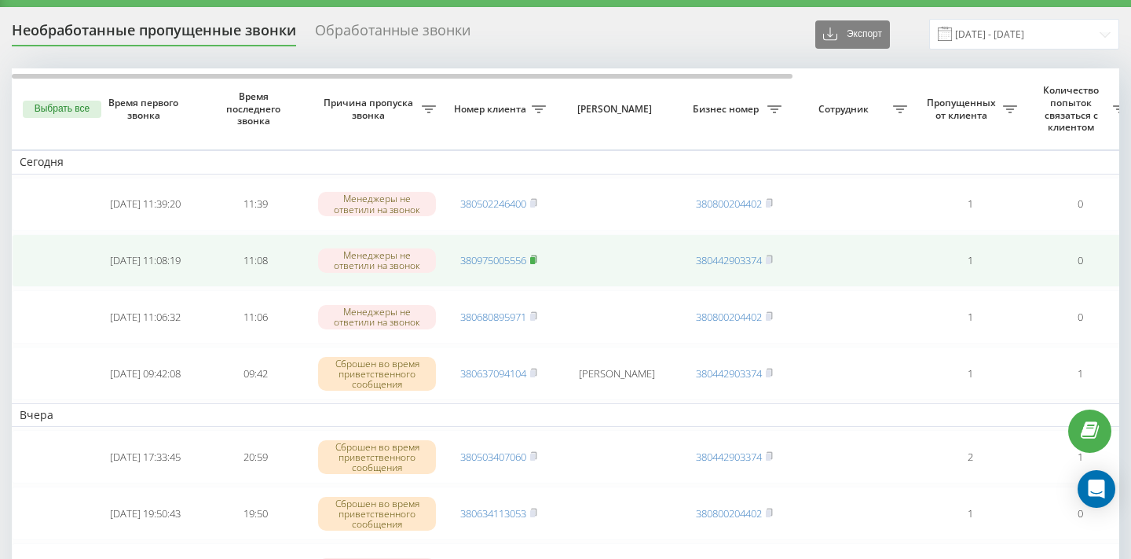
click at [535, 263] on rect at bounding box center [532, 260] width 5 height 7
click at [537, 259] on icon at bounding box center [533, 259] width 7 height 9
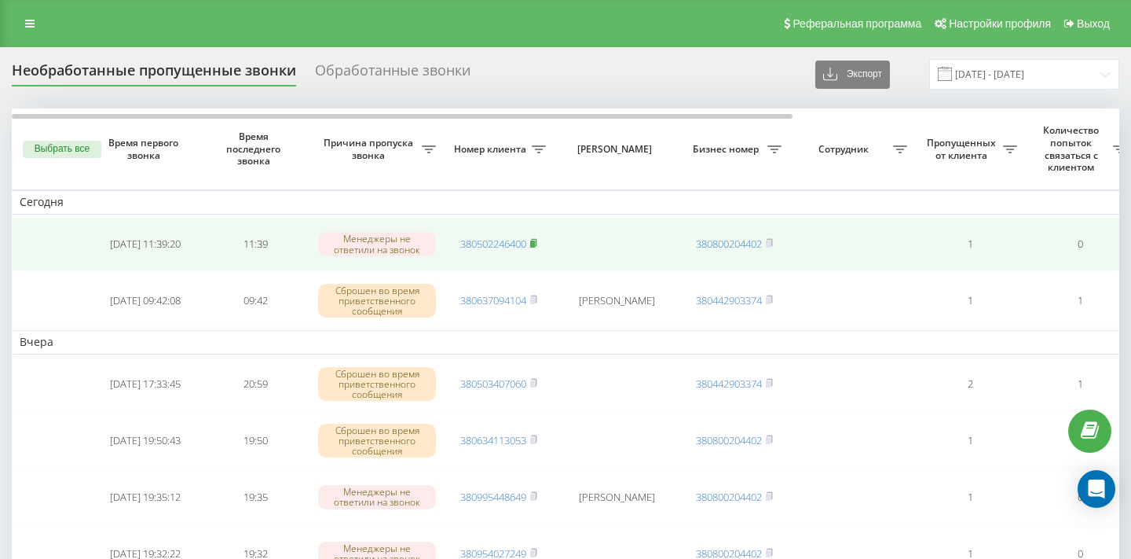
click at [535, 242] on rect at bounding box center [532, 243] width 5 height 7
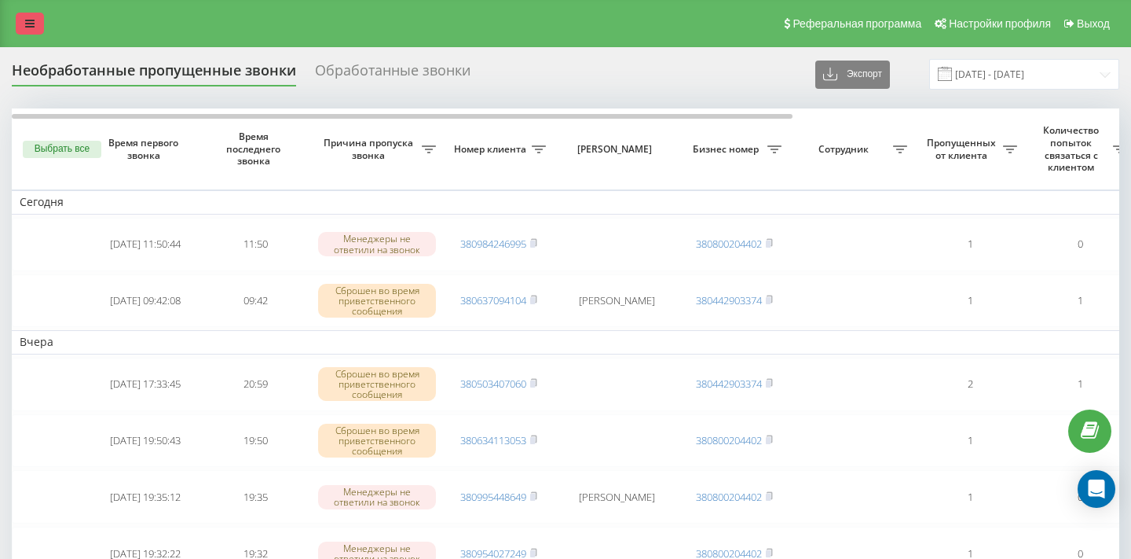
click at [26, 32] on link at bounding box center [30, 24] width 28 height 22
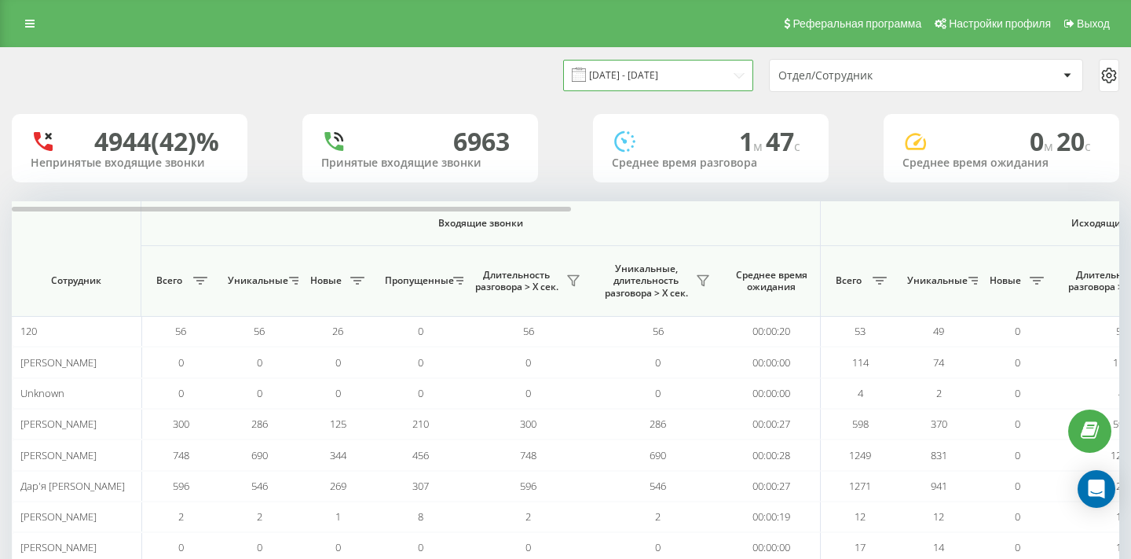
click at [715, 80] on input "20.07.2025 - 20.08.2025" at bounding box center [658, 75] width 190 height 31
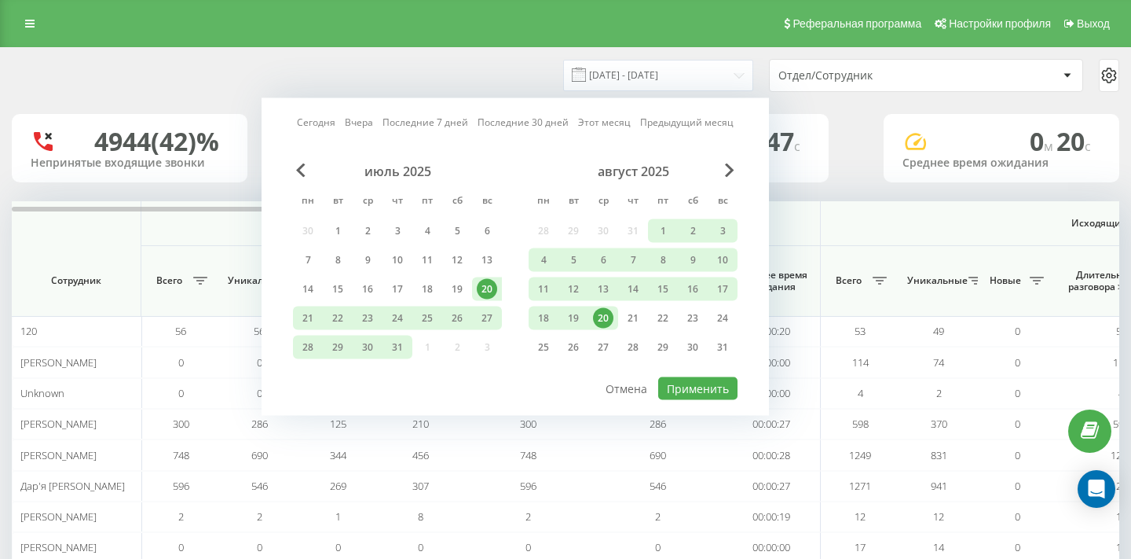
click at [607, 312] on div "20" at bounding box center [603, 318] width 20 height 20
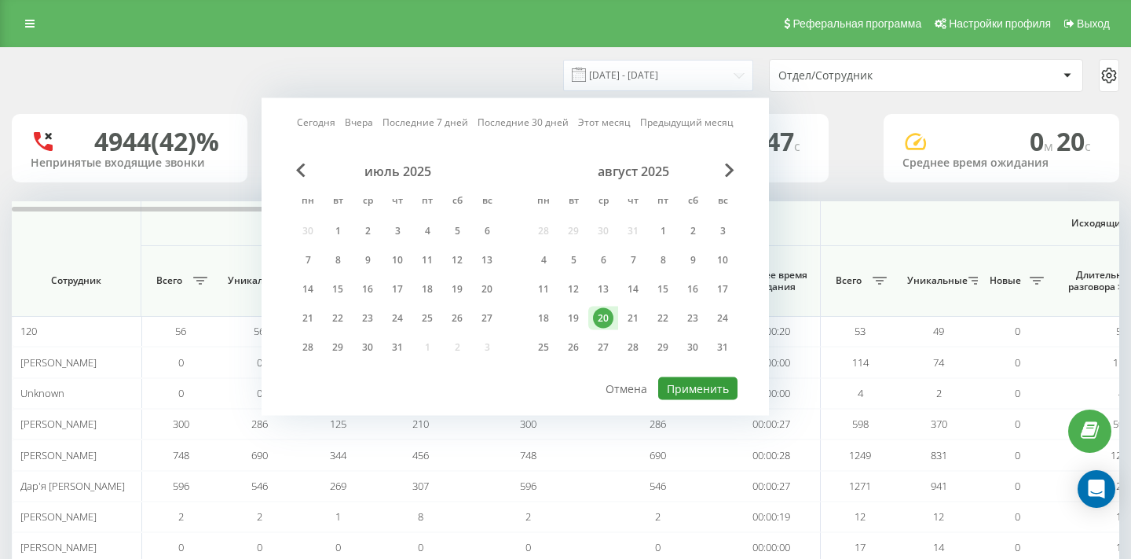
click at [709, 398] on button "Применить" at bounding box center [697, 388] width 79 height 23
type input "20.08.2025 - 20.08.2025"
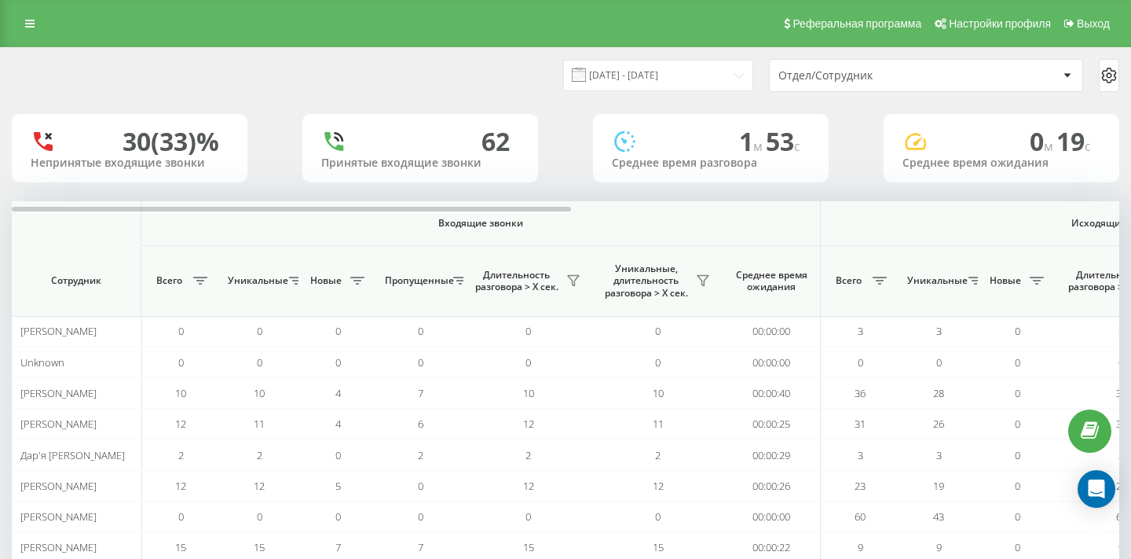
click at [903, 70] on div "Отдел/Сотрудник" at bounding box center [873, 75] width 188 height 13
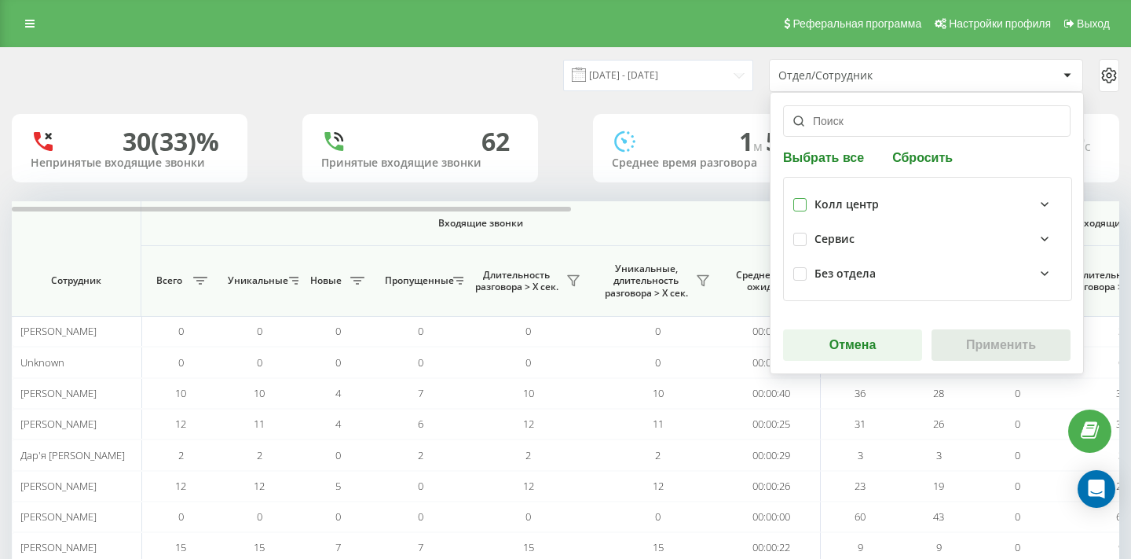
click at [798, 198] on label at bounding box center [799, 198] width 13 height 0
checkbox input "true"
click at [948, 325] on div "Выбрать все Сбросить Колл центр Сервис Без отдела Отмена Применить" at bounding box center [927, 233] width 314 height 282
click at [948, 335] on button "Применить" at bounding box center [1001, 344] width 139 height 31
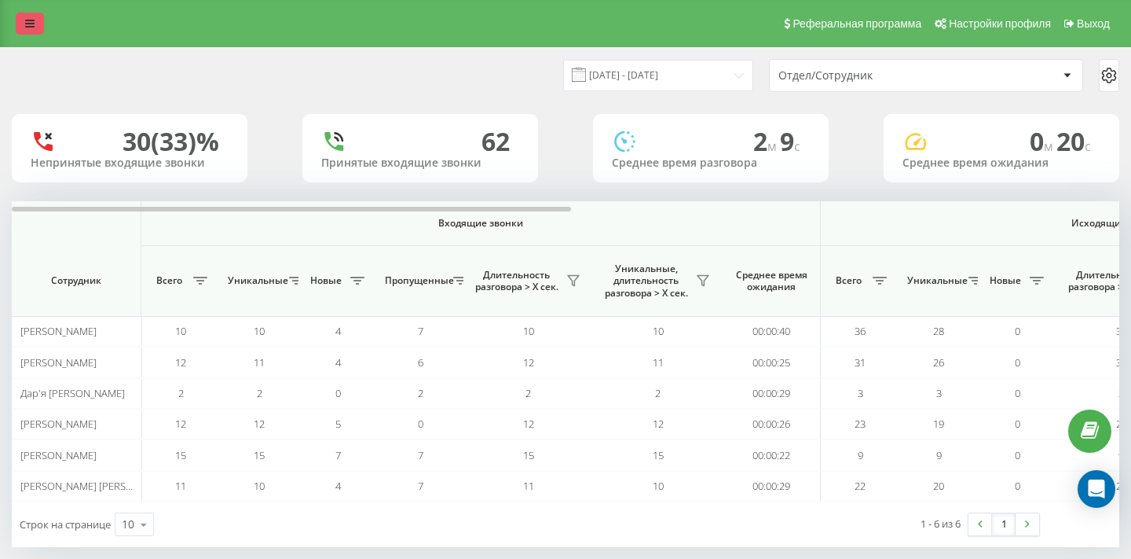
click at [36, 23] on link at bounding box center [30, 24] width 28 height 22
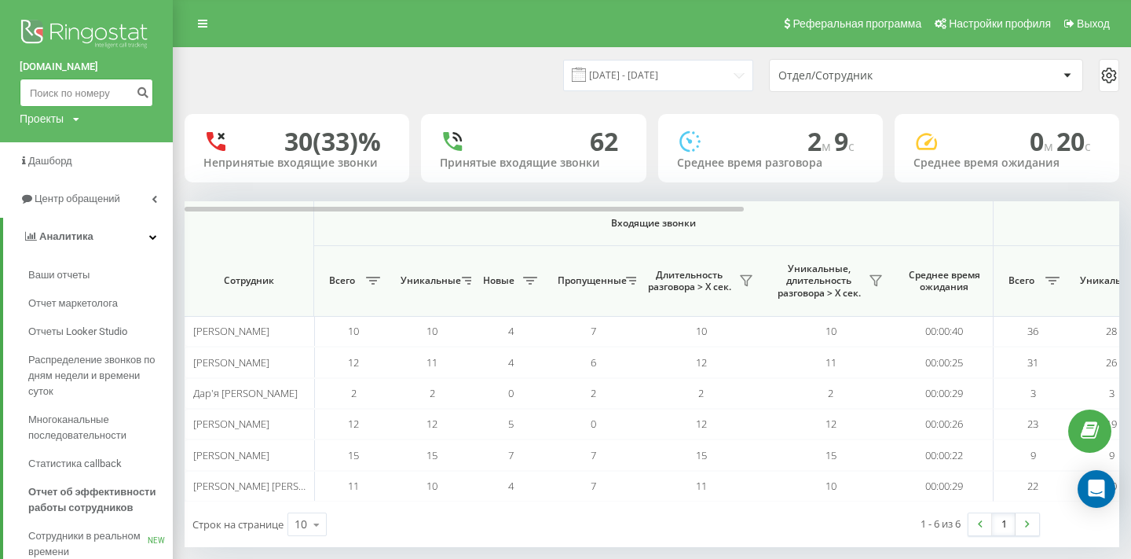
click at [93, 86] on input at bounding box center [87, 93] width 134 height 28
paste input "0932175018"
type input "0932175018"
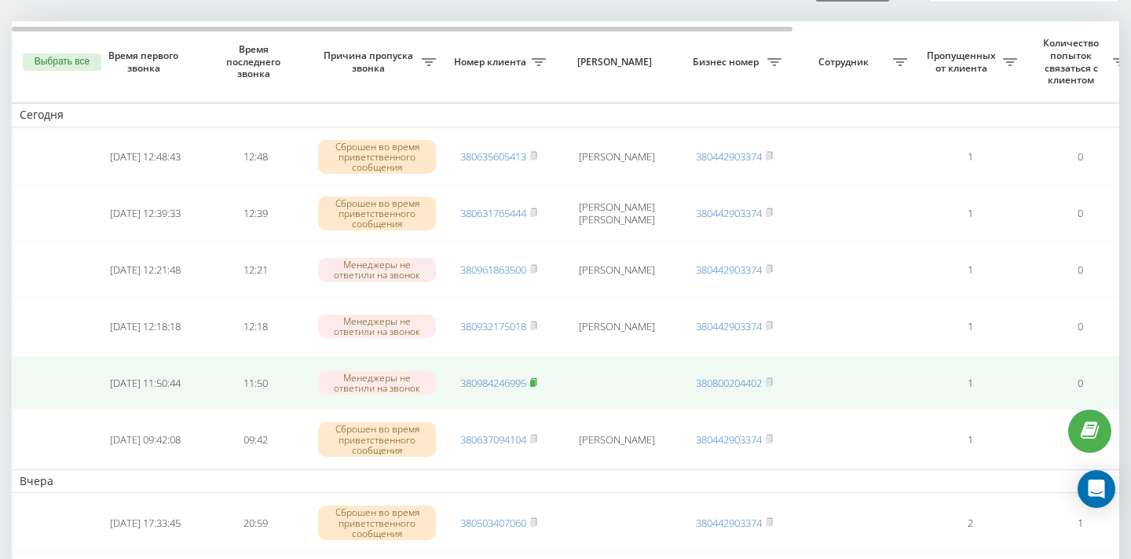
click at [537, 382] on icon at bounding box center [533, 381] width 5 height 7
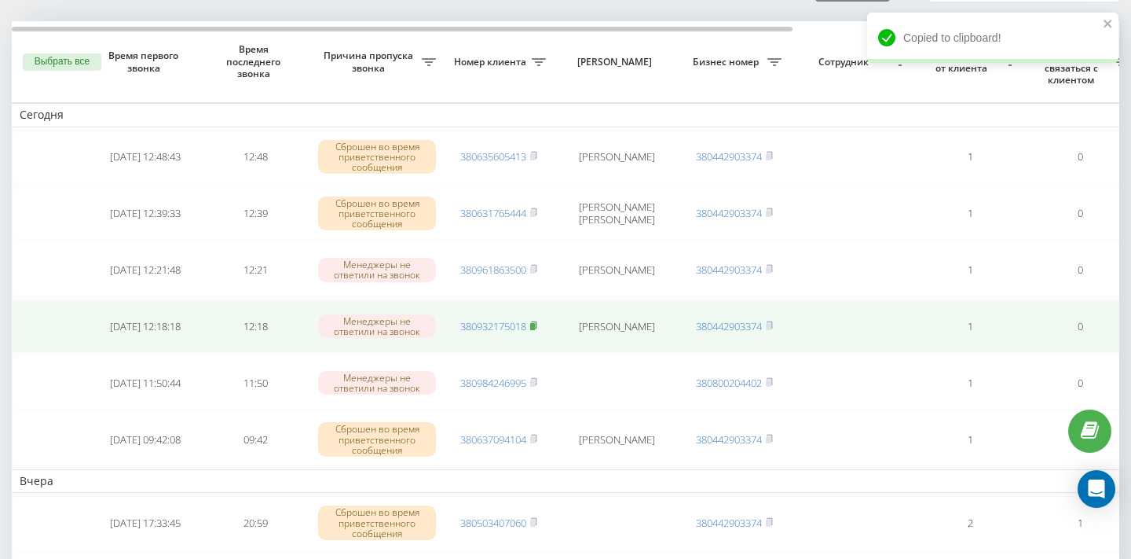
click at [535, 323] on rect at bounding box center [532, 326] width 5 height 7
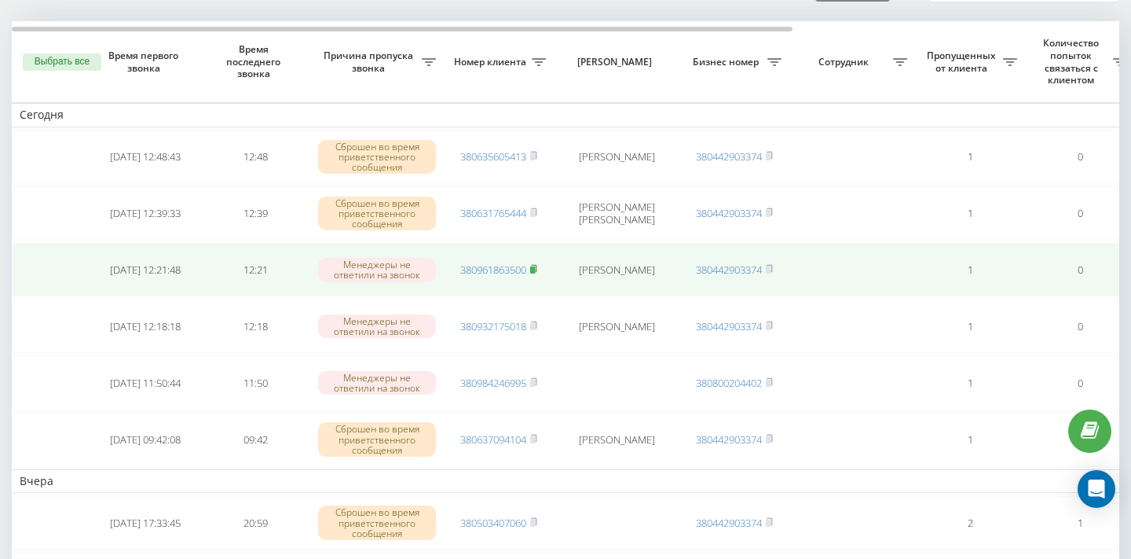
click at [535, 268] on rect at bounding box center [532, 269] width 5 height 7
